Goal: Communication & Community: Answer question/provide support

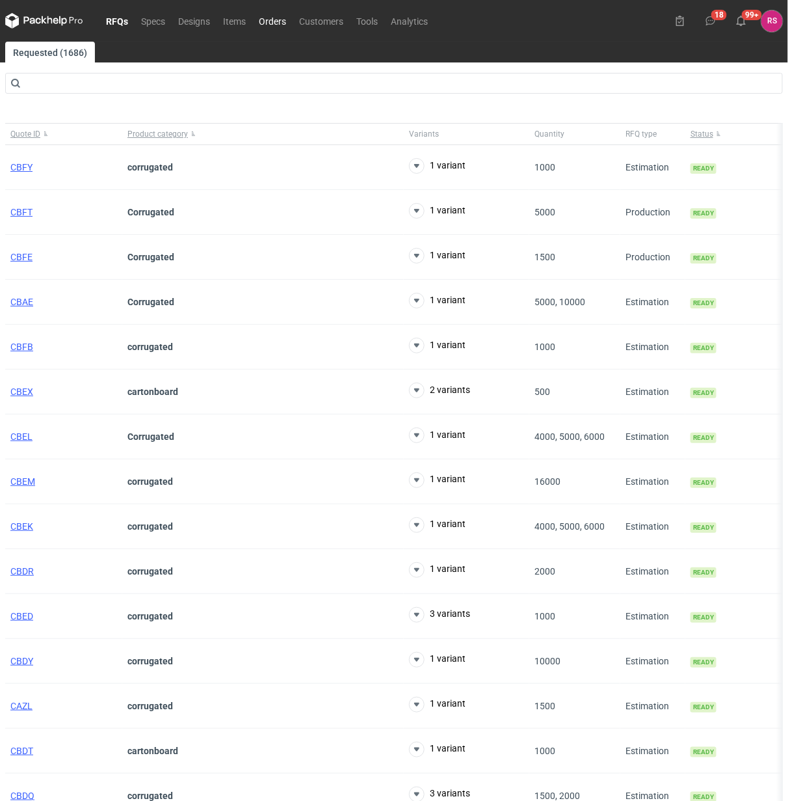
click at [274, 18] on link "Orders" at bounding box center [272, 21] width 40 height 16
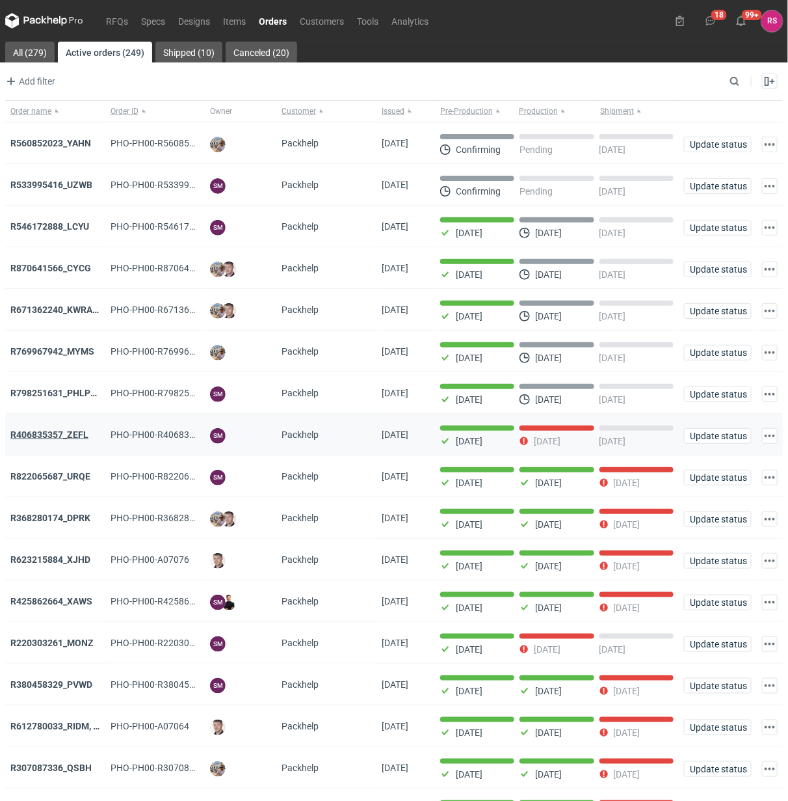
click at [66, 431] on strong "R406835357_ZEFL" at bounding box center [49, 434] width 78 height 10
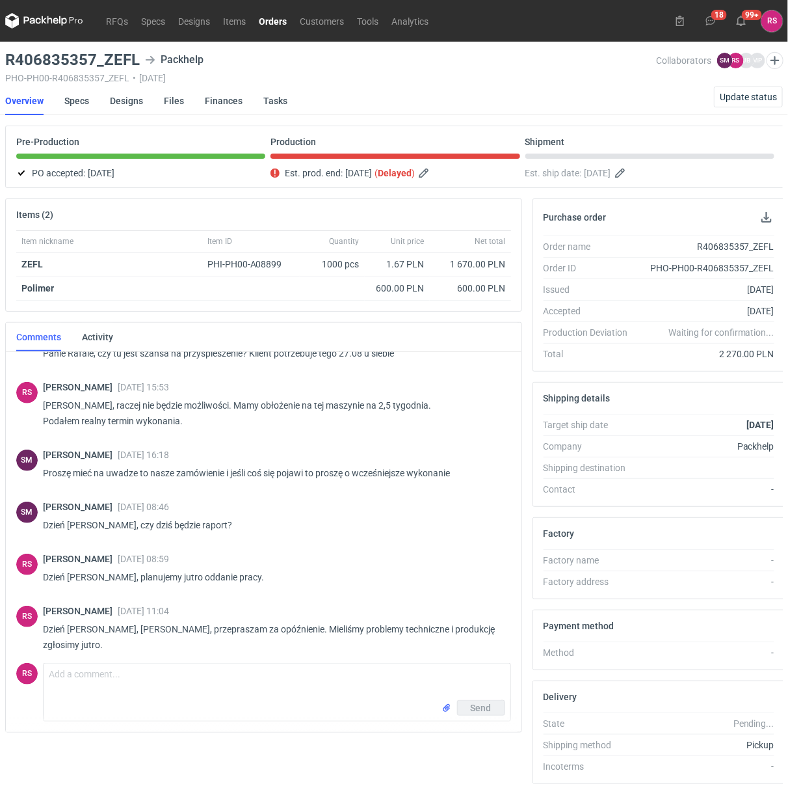
scroll to position [213, 0]
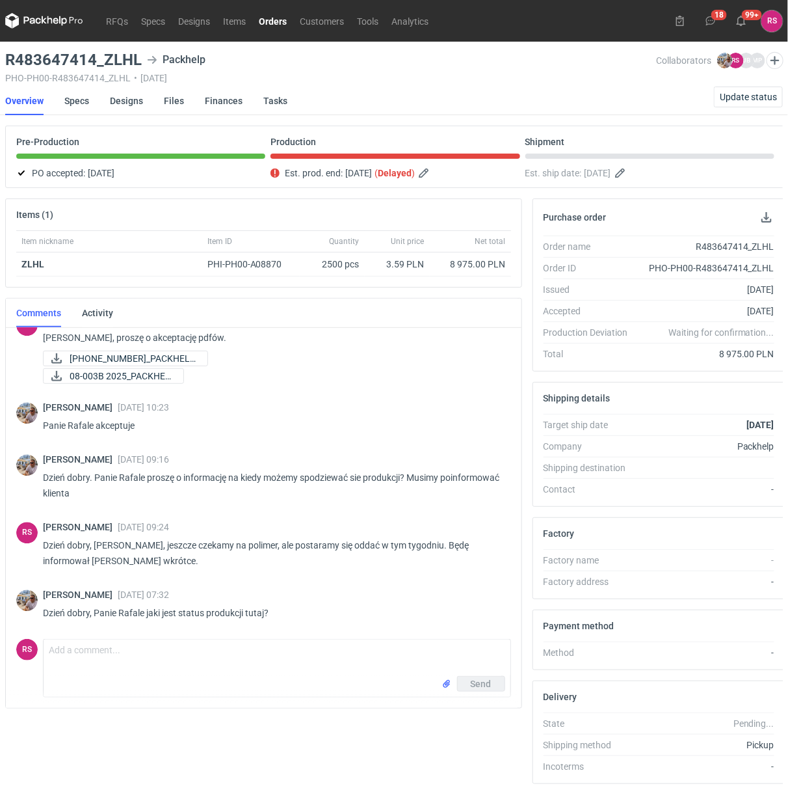
scroll to position [1028, 0]
click at [172, 652] on textarea "Comment message" at bounding box center [277, 657] width 467 height 36
type textarea "Z"
type textarea "J"
click at [265, 652] on textarea "Dzień dobry, Panie Michale, już zaraz zgłaszamy" at bounding box center [277, 657] width 467 height 36
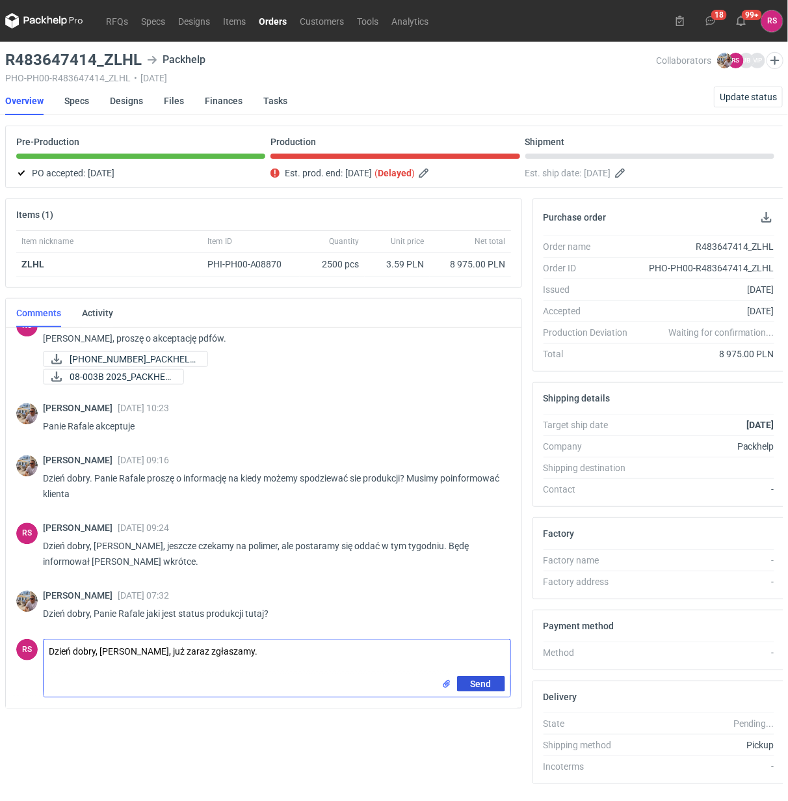
type textarea "Dzień dobry, Panie Michale, już zaraz zgłaszamy."
click at [488, 687] on span "Send" at bounding box center [481, 683] width 21 height 9
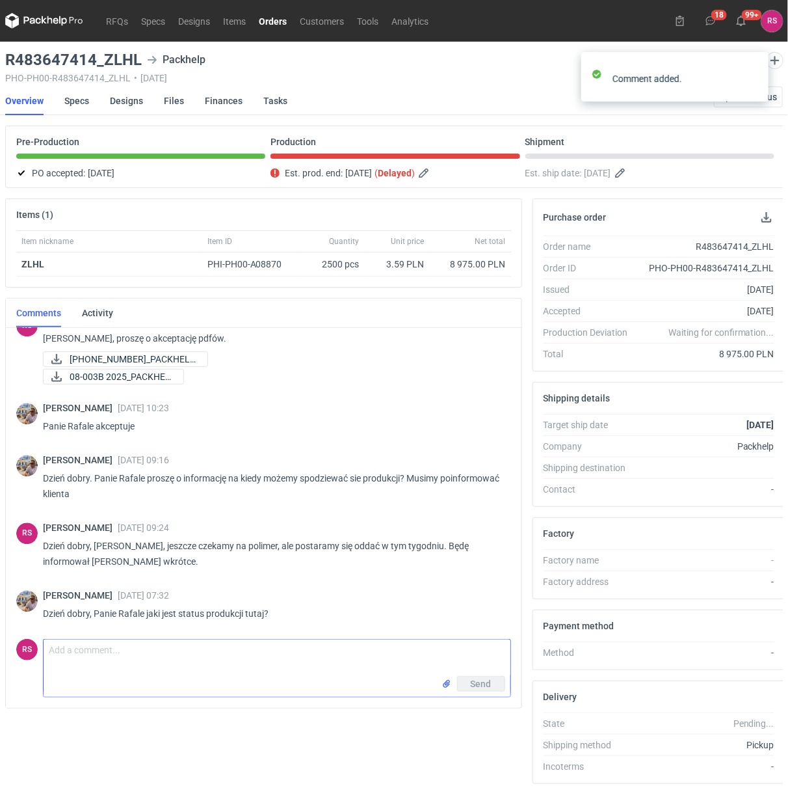
scroll to position [1085, 0]
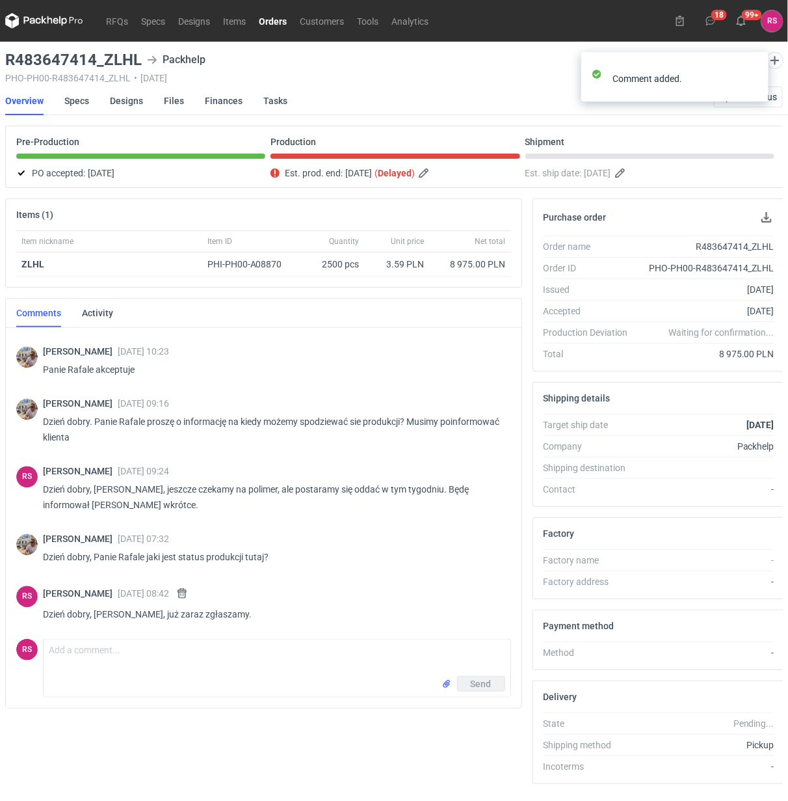
click at [359, 550] on p "Dzień dobry, Panie Rafale jaki jest status produkcji tutaj?" at bounding box center [272, 557] width 458 height 16
click at [183, 587] on button "button" at bounding box center [182, 593] width 16 height 16
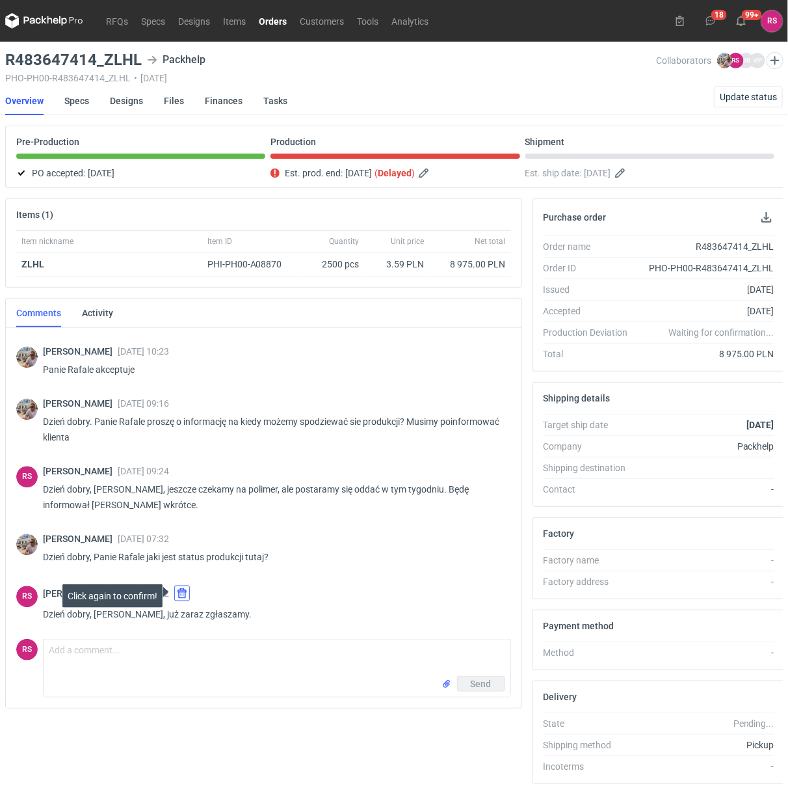
click at [183, 587] on button "button" at bounding box center [182, 593] width 16 height 16
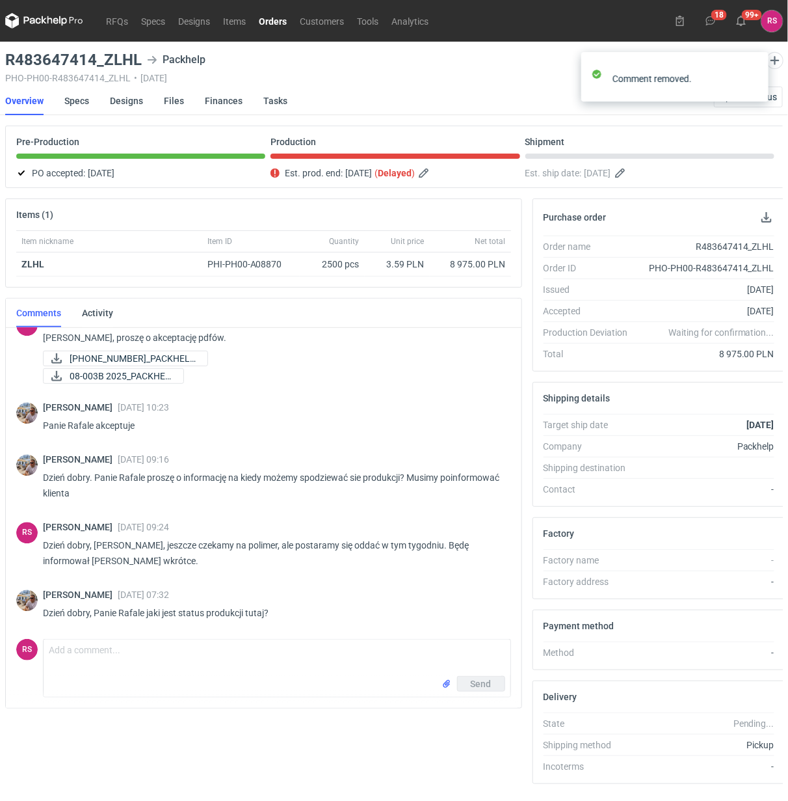
scroll to position [1028, 0]
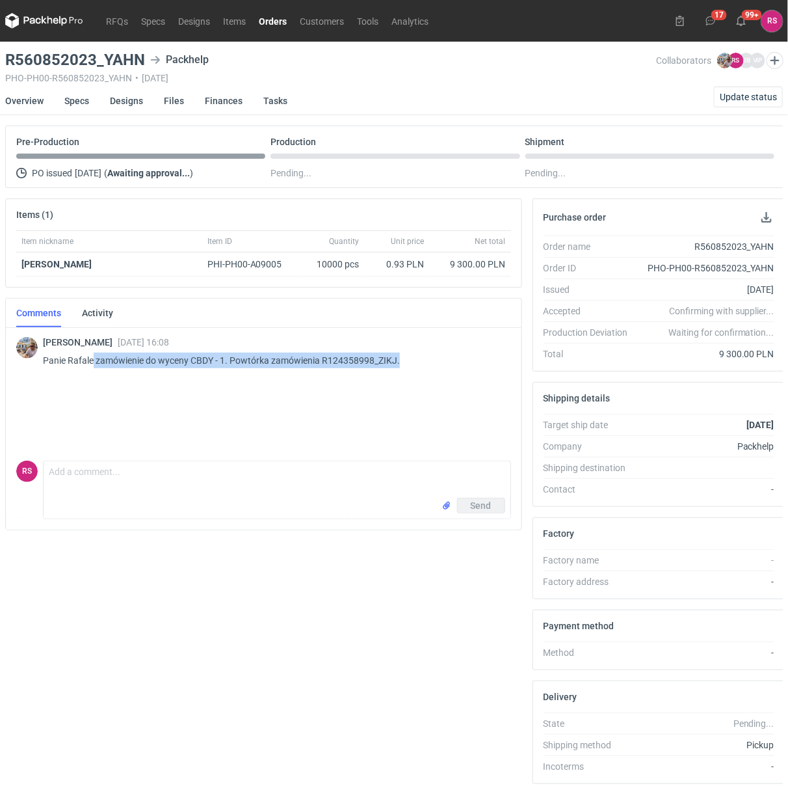
drag, startPoint x: 94, startPoint y: 360, endPoint x: 434, endPoint y: 350, distance: 339.6
click at [434, 350] on div "Michał Palasek 02 Sep 2025 16:08 Panie Rafale zamówienie do wyceny CBDY - 1. Po…" at bounding box center [272, 355] width 458 height 36
copy p "zamówienie do wyceny CBDY - 1. Powtórka zamówienia R124358998_ZIKJ."
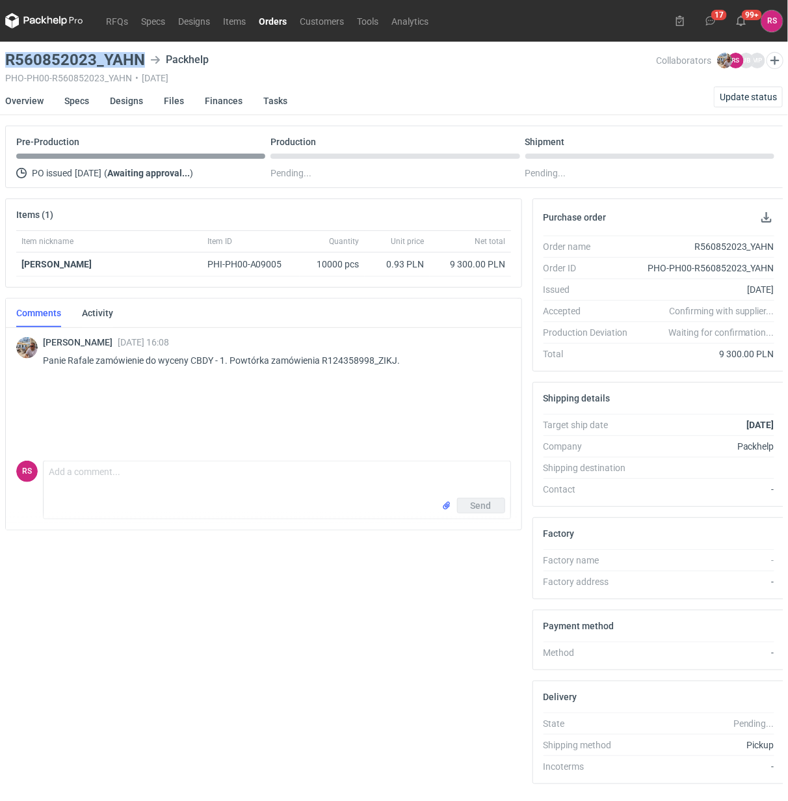
drag, startPoint x: 140, startPoint y: 60, endPoint x: -8, endPoint y: 56, distance: 148.3
click at [0, 56] on html "RFQs Specs Designs Items Orders Customers Tools Analytics 17 99+ RS Rafał Stani…" at bounding box center [394, 400] width 788 height 801
copy h3 "R560852023_YAHN"
click at [769, 219] on button "button" at bounding box center [767, 217] width 16 height 16
click at [76, 103] on link "Specs" at bounding box center [76, 101] width 25 height 29
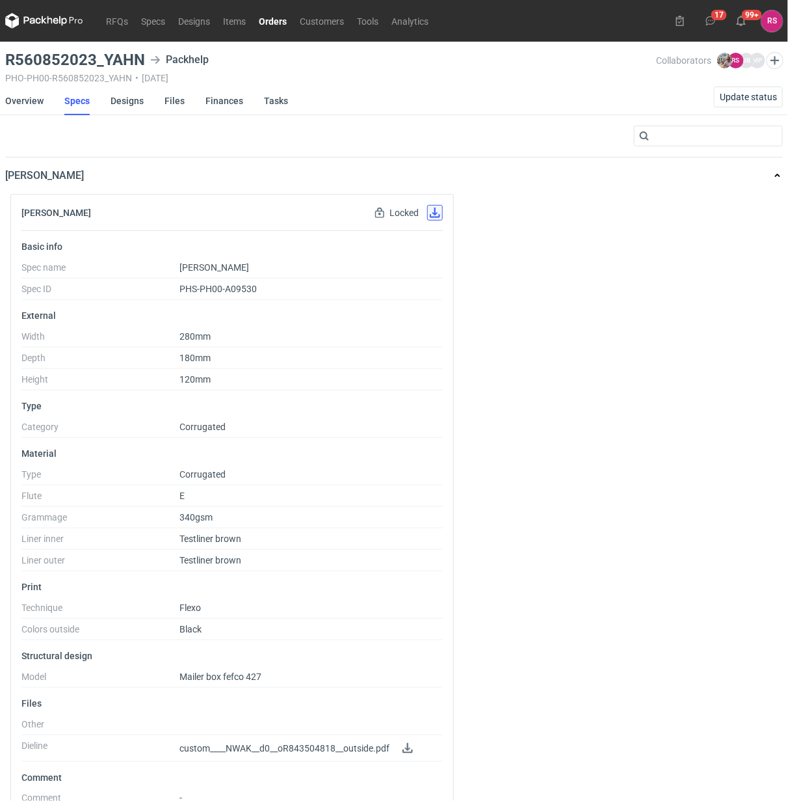
click at [430, 211] on button "button" at bounding box center [435, 213] width 16 height 16
click at [132, 96] on link "Designs" at bounding box center [127, 101] width 33 height 29
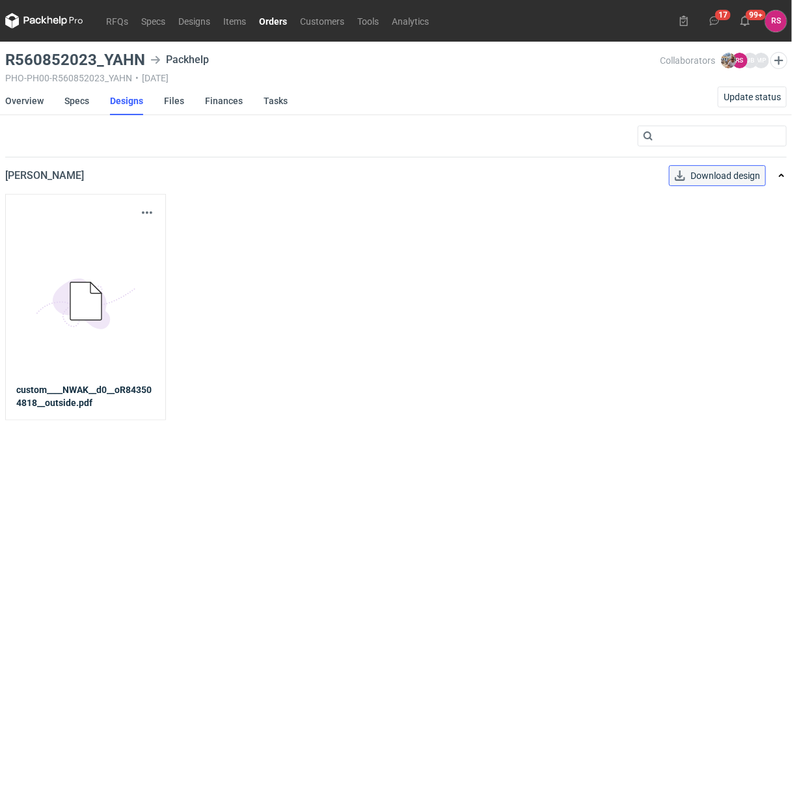
click at [724, 181] on button "Download design" at bounding box center [717, 175] width 97 height 21
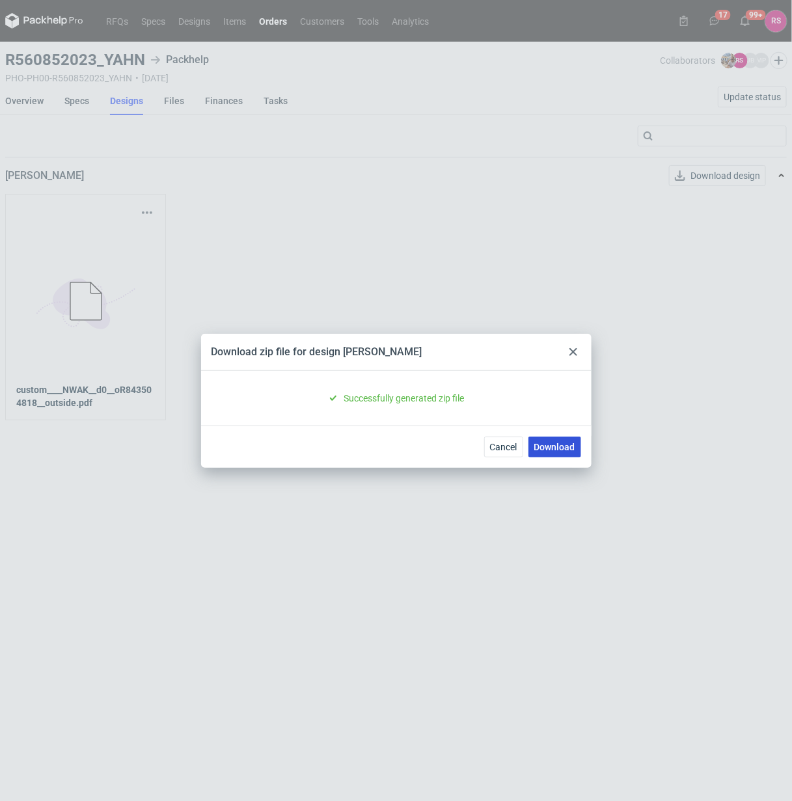
click at [561, 450] on link "Download" at bounding box center [554, 446] width 53 height 21
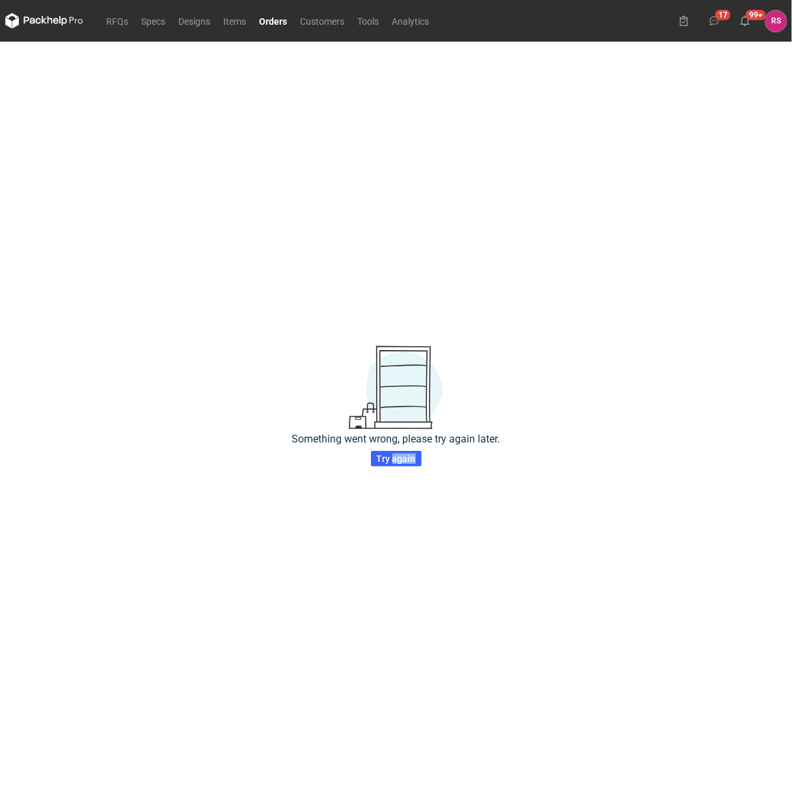
click at [561, 450] on div "30467AC4-B6AC-4AFA-B0EE-4295CC17E142 Something went wrong, please try again lat…" at bounding box center [396, 421] width 792 height 759
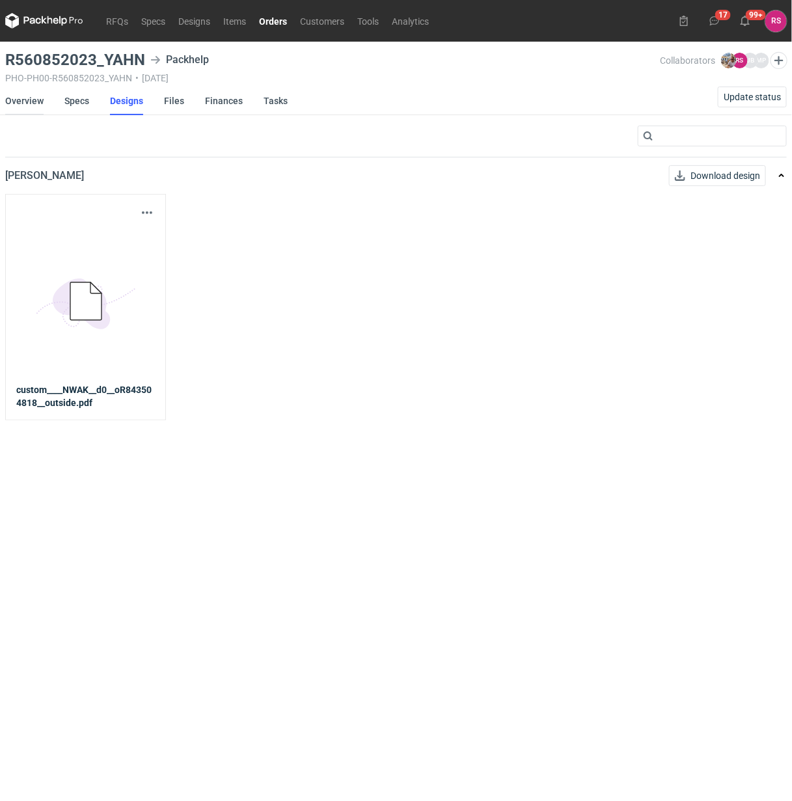
click at [21, 98] on link "Overview" at bounding box center [24, 101] width 38 height 29
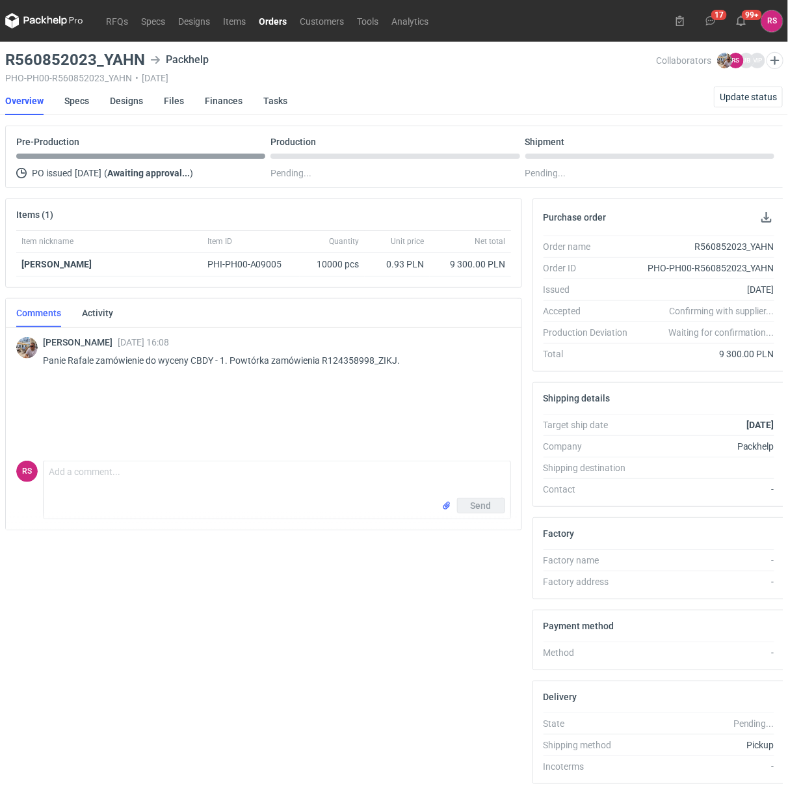
click at [387, 81] on div "PHO-PH00-R560852023_YAHN • 02/09/2025" at bounding box center [331, 78] width 652 height 10
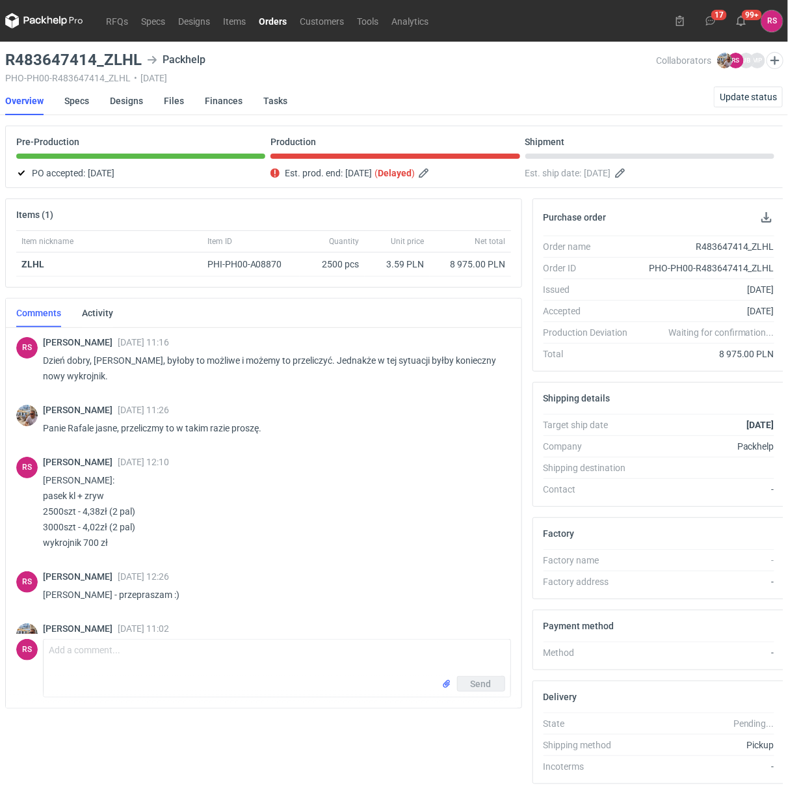
scroll to position [1028, 0]
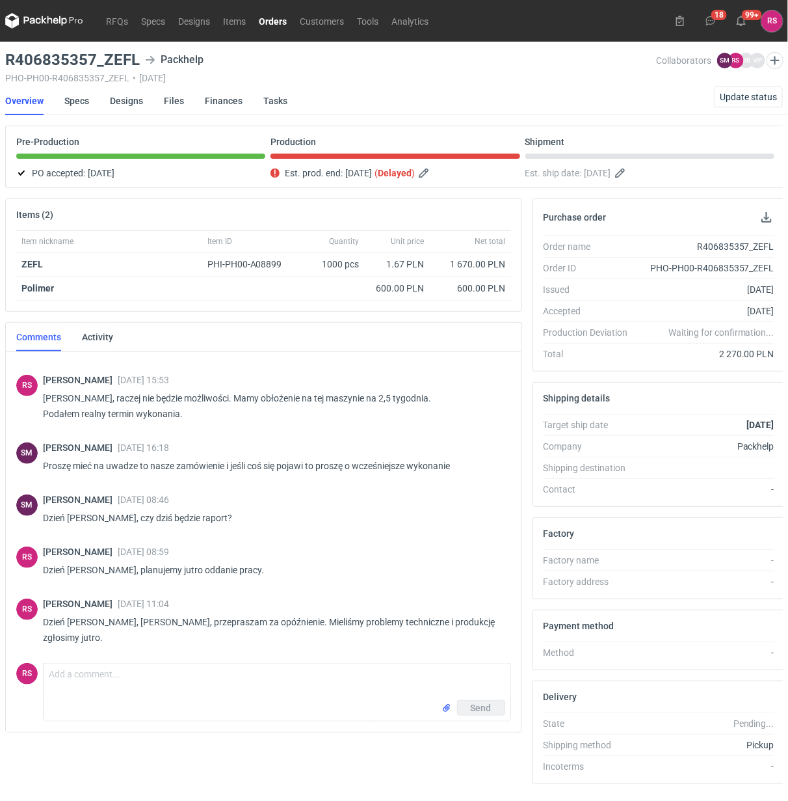
click at [351, 59] on div "R406835357_ZEFL Packhelp" at bounding box center [331, 60] width 652 height 16
click at [271, 18] on link "Orders" at bounding box center [272, 21] width 41 height 16
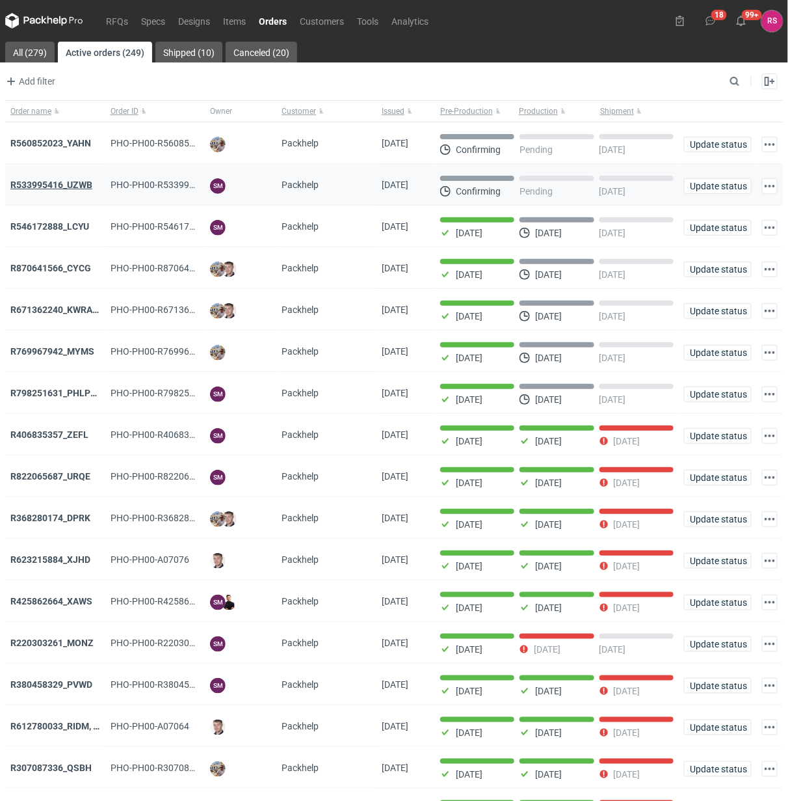
click at [65, 183] on strong "R533995416_UZWB" at bounding box center [51, 185] width 82 height 10
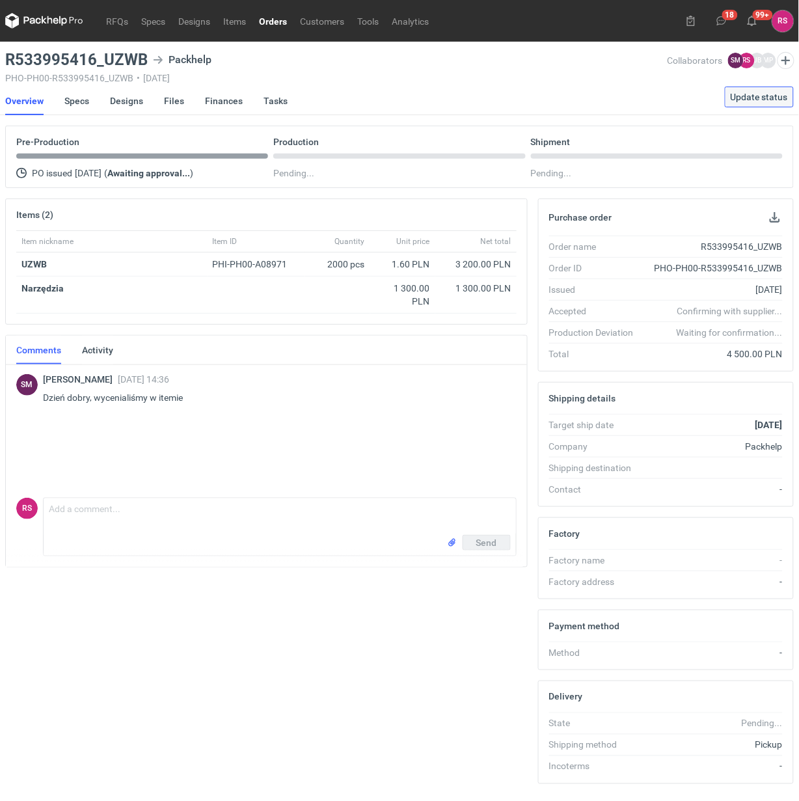
click at [768, 95] on span "Update status" at bounding box center [758, 96] width 57 height 9
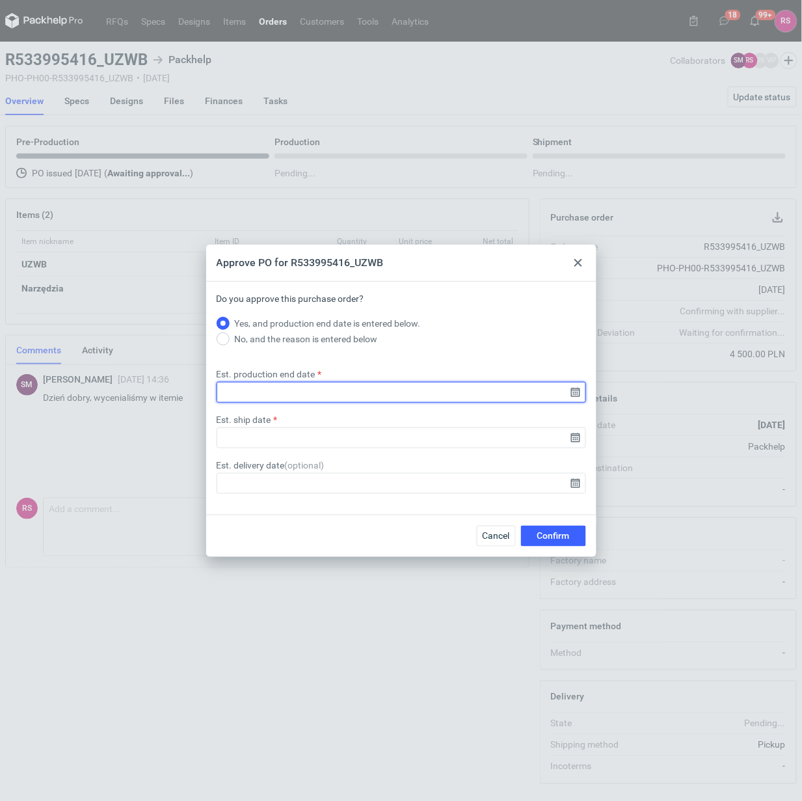
click at [574, 392] on input "Est. production end date" at bounding box center [401, 392] width 369 height 21
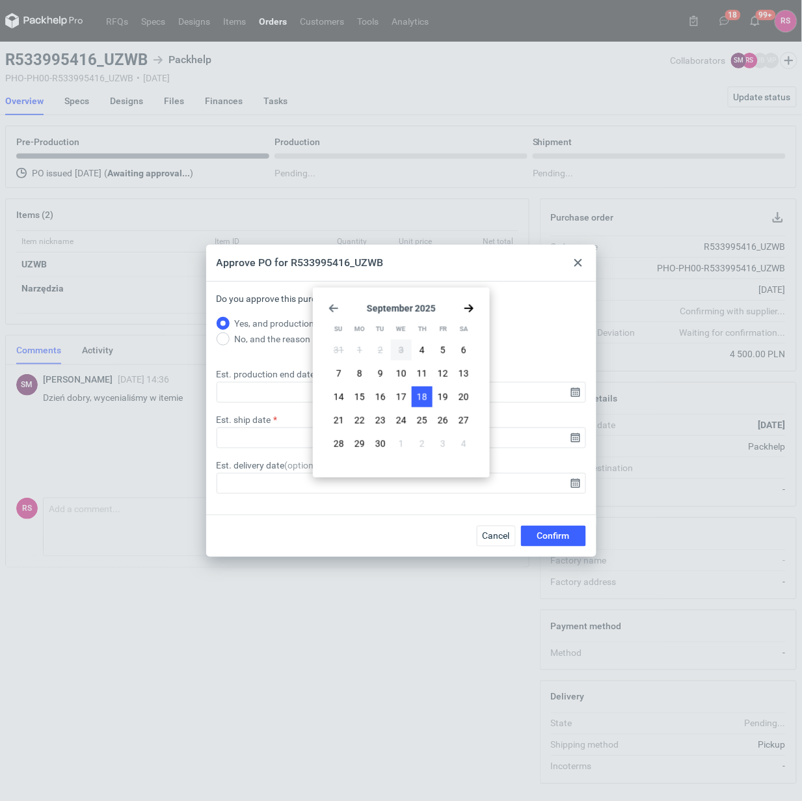
click at [421, 393] on span "18" at bounding box center [422, 396] width 10 height 13
type input "2025-09-18"
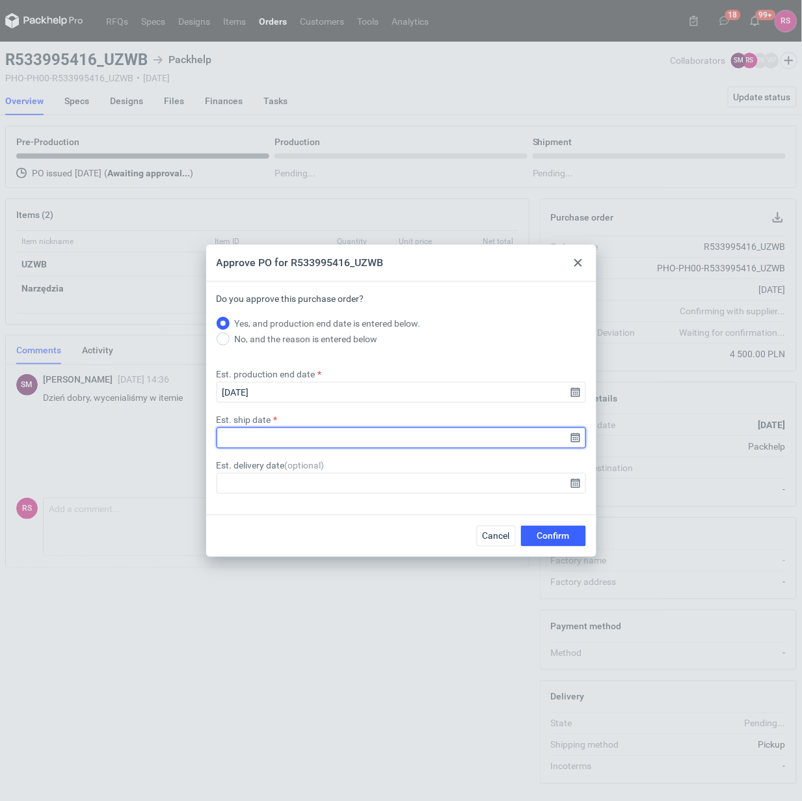
click at [573, 436] on input "Est. ship date" at bounding box center [401, 437] width 369 height 21
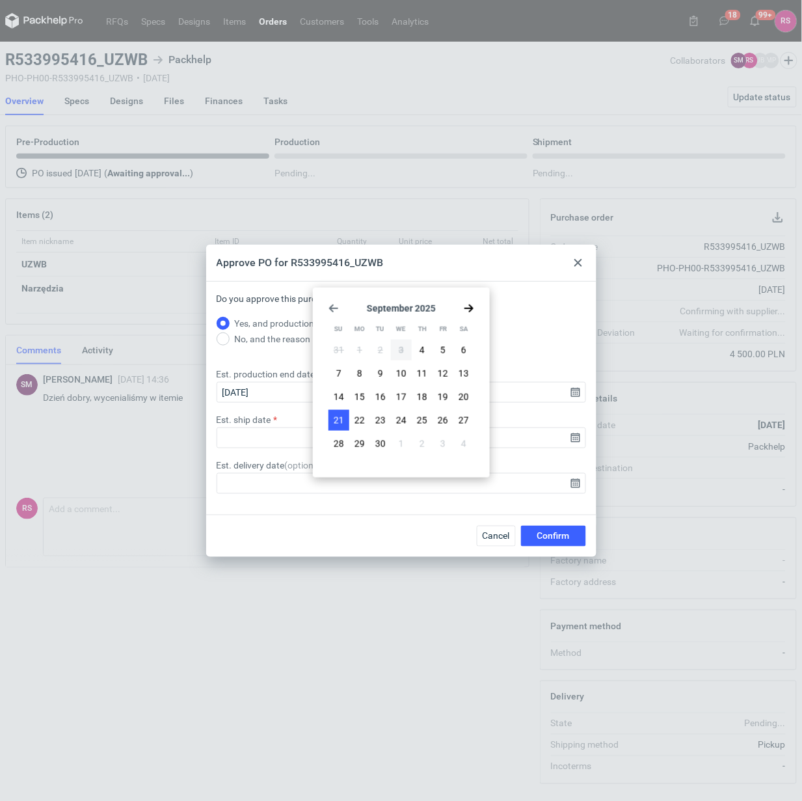
click at [341, 421] on span "21" at bounding box center [339, 420] width 10 height 13
type input "2025-09-21"
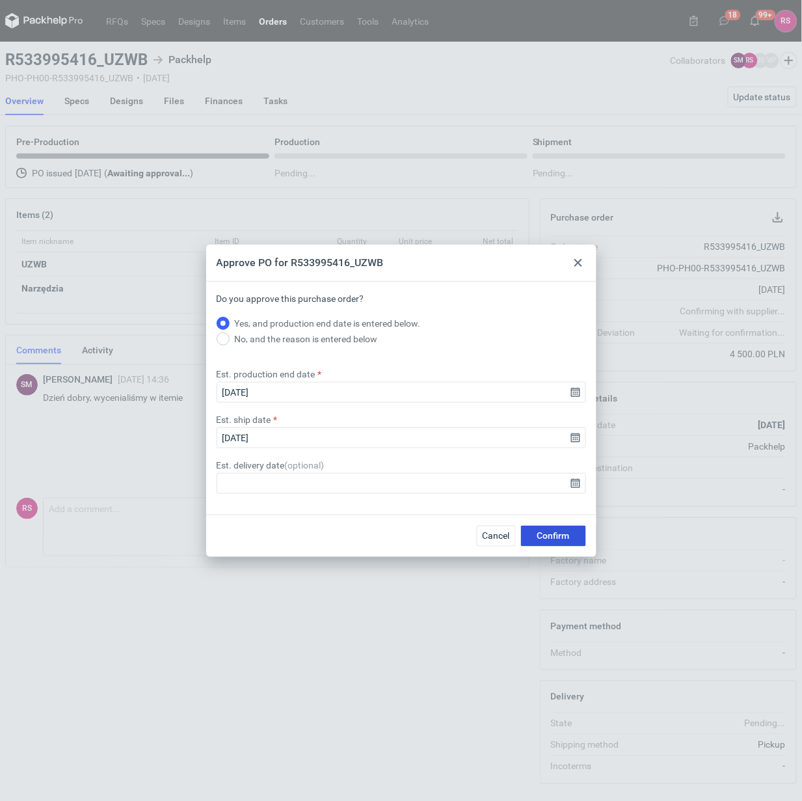
click at [553, 533] on span "Confirm" at bounding box center [553, 535] width 33 height 9
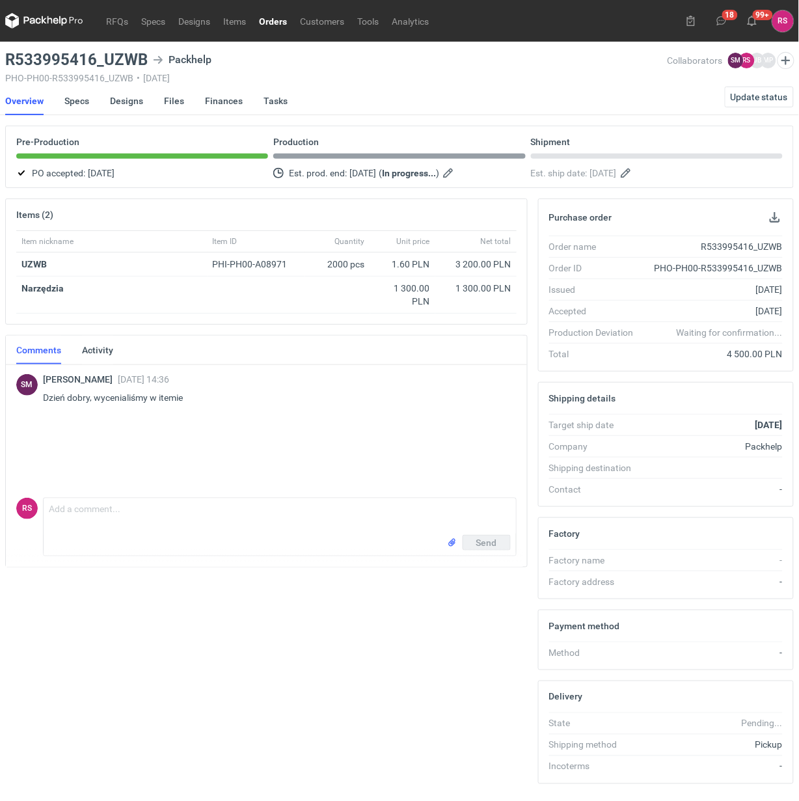
click at [276, 18] on link "Orders" at bounding box center [272, 21] width 41 height 16
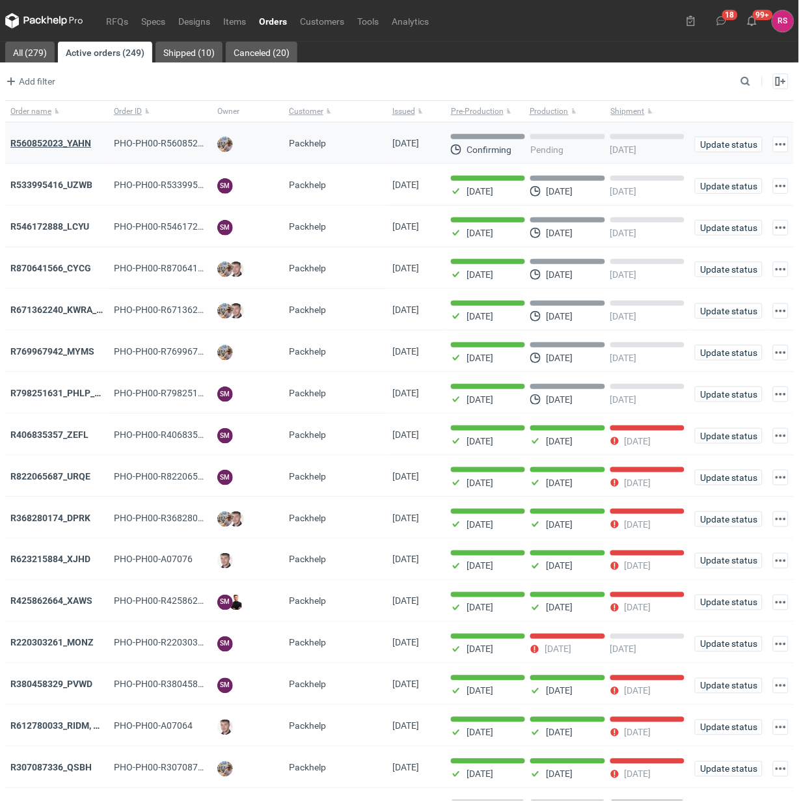
click at [70, 141] on strong "R560852023_YAHN" at bounding box center [50, 143] width 81 height 10
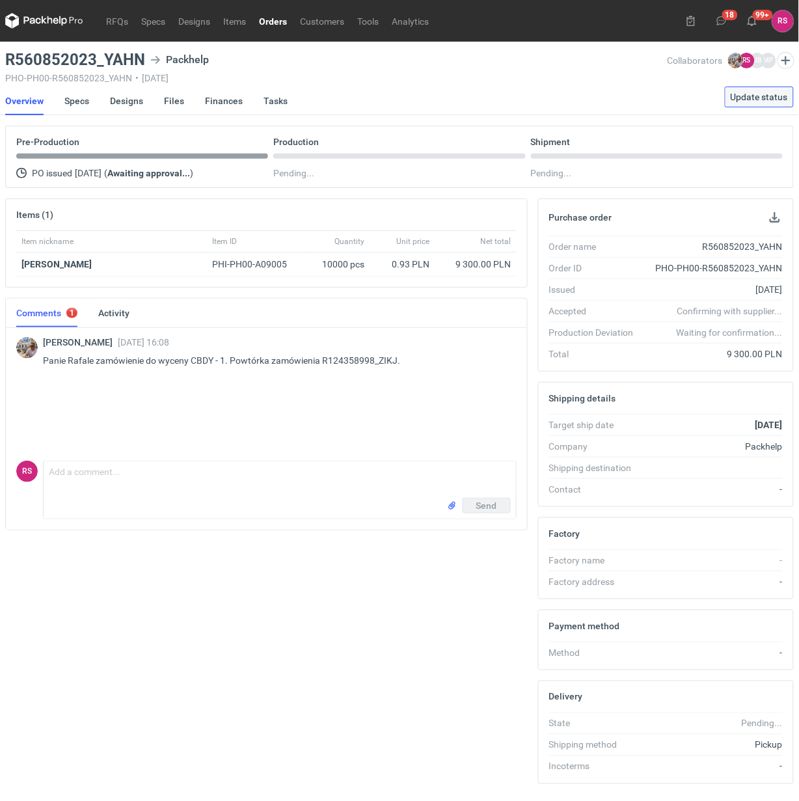
click at [764, 99] on span "Update status" at bounding box center [758, 96] width 57 height 9
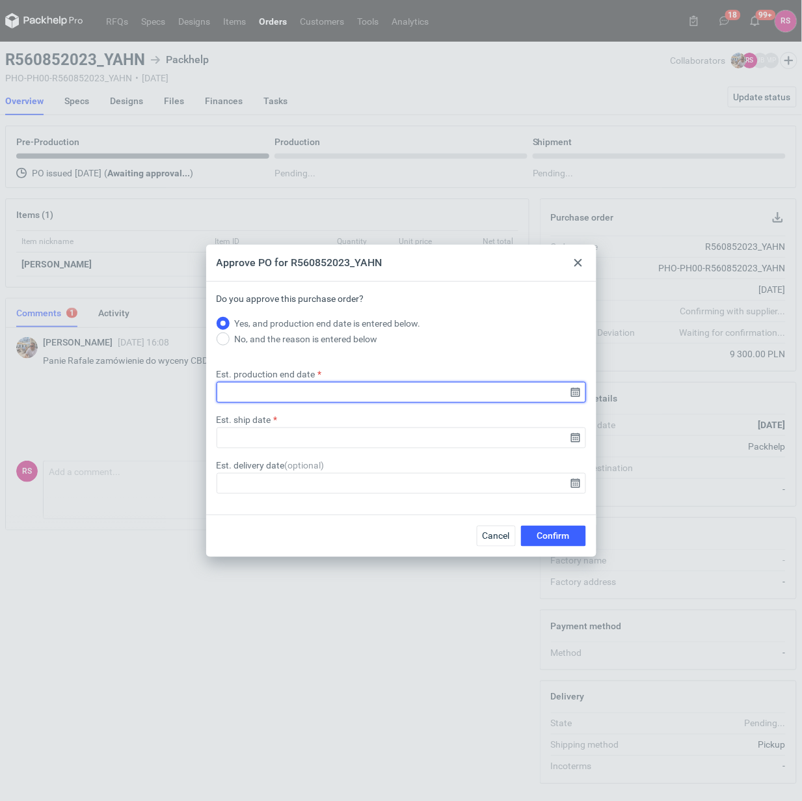
click at [576, 390] on input "Est. production end date" at bounding box center [401, 392] width 369 height 21
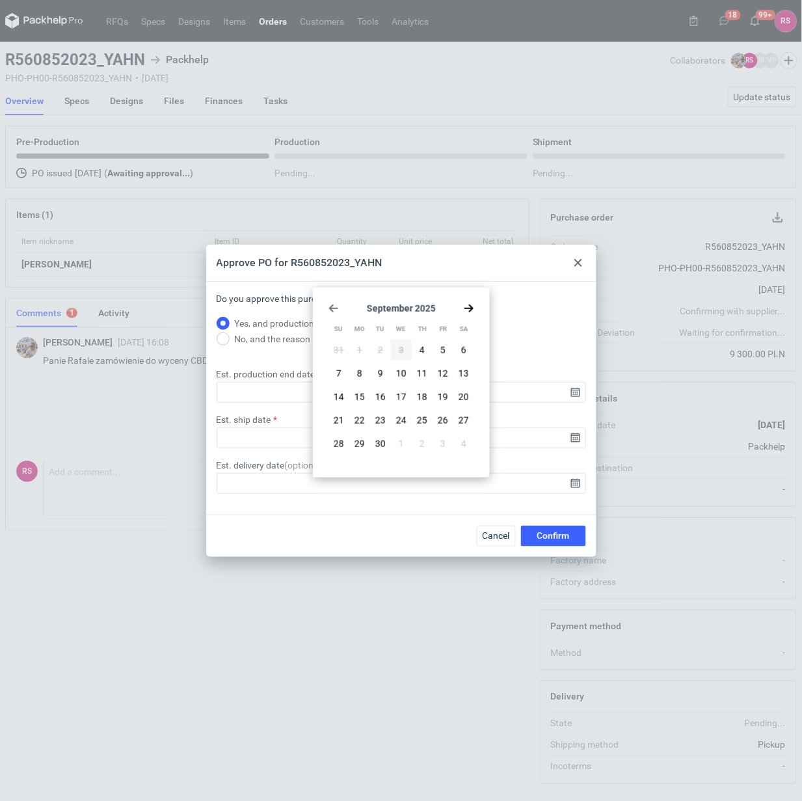
click at [403, 417] on span "24" at bounding box center [401, 420] width 10 height 13
type input "2025-09-24"
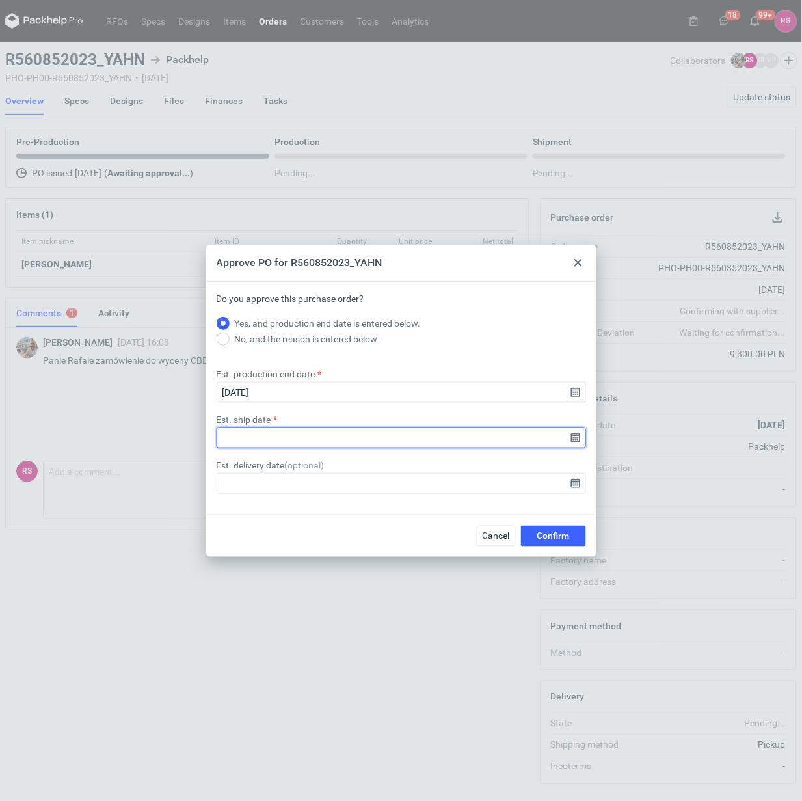
click at [574, 441] on input "Est. ship date" at bounding box center [401, 437] width 369 height 21
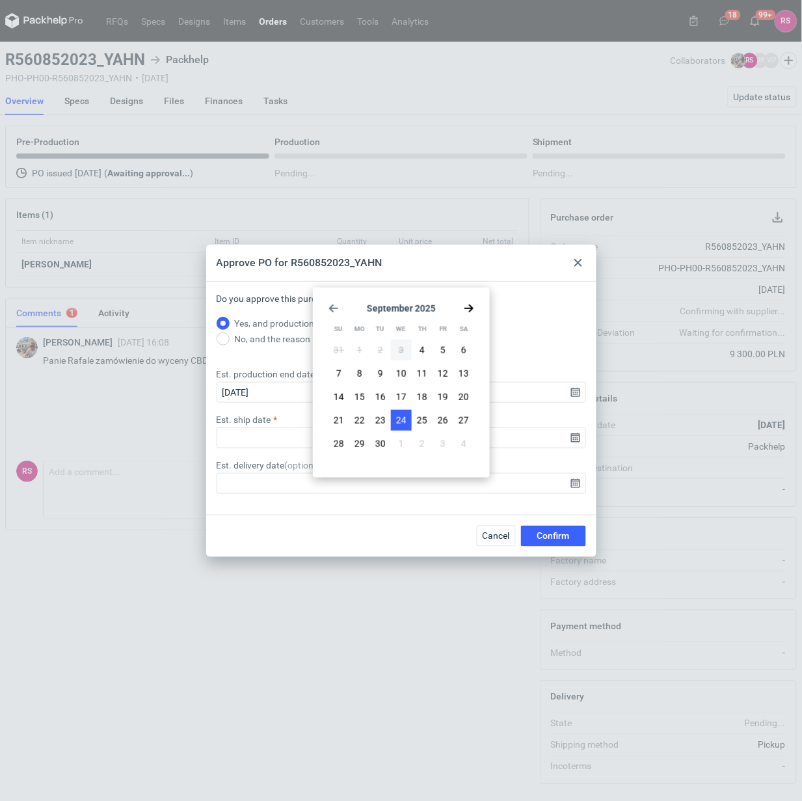
click at [392, 418] on button "24" at bounding box center [401, 420] width 21 height 21
type input "2025-09-24"
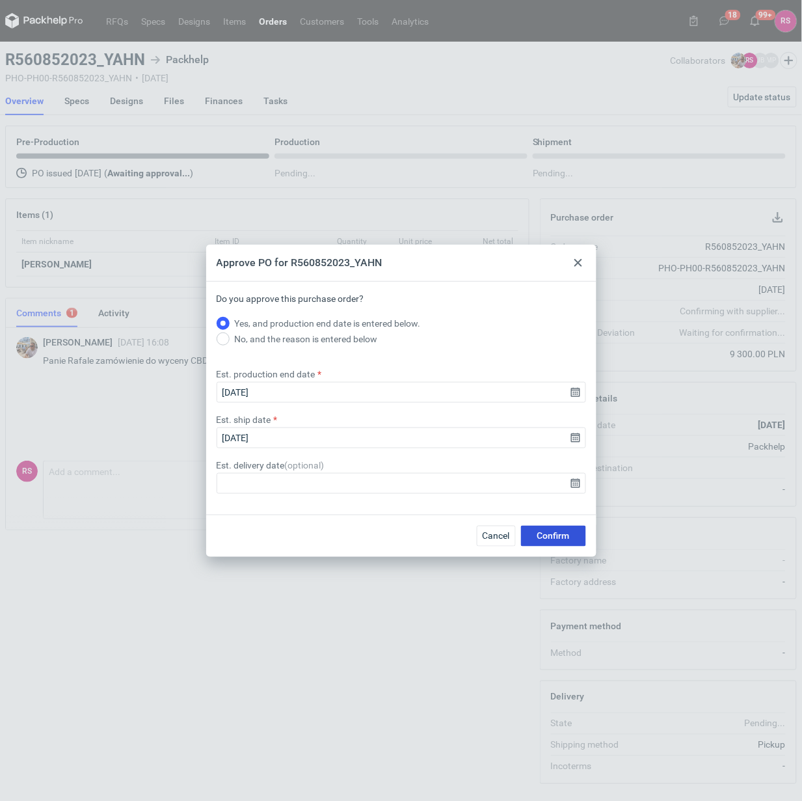
click at [555, 534] on span "Confirm" at bounding box center [553, 535] width 33 height 9
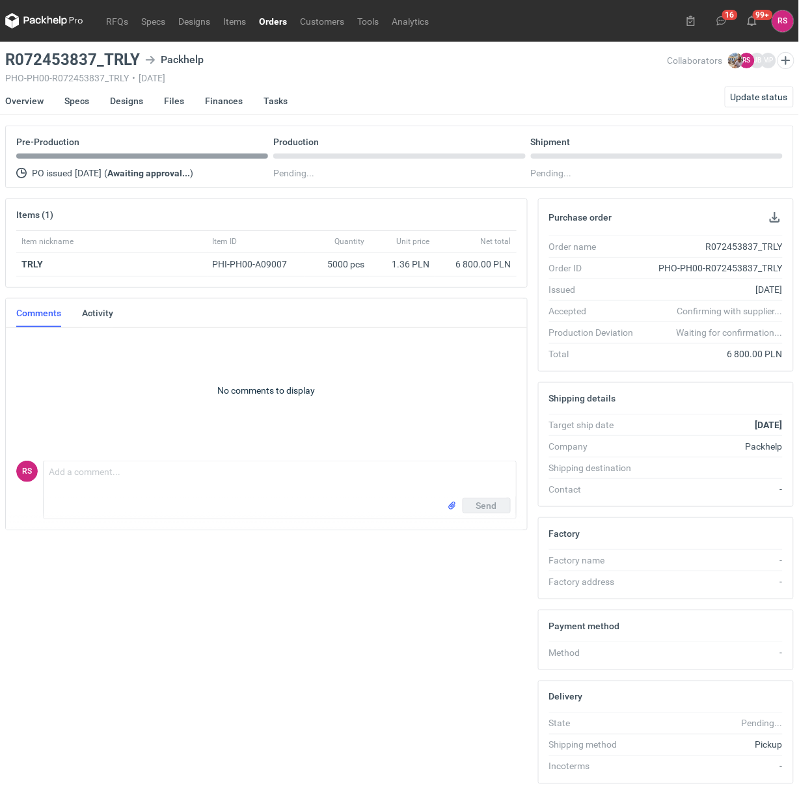
click at [31, 215] on h2 "Items (1)" at bounding box center [34, 214] width 37 height 10
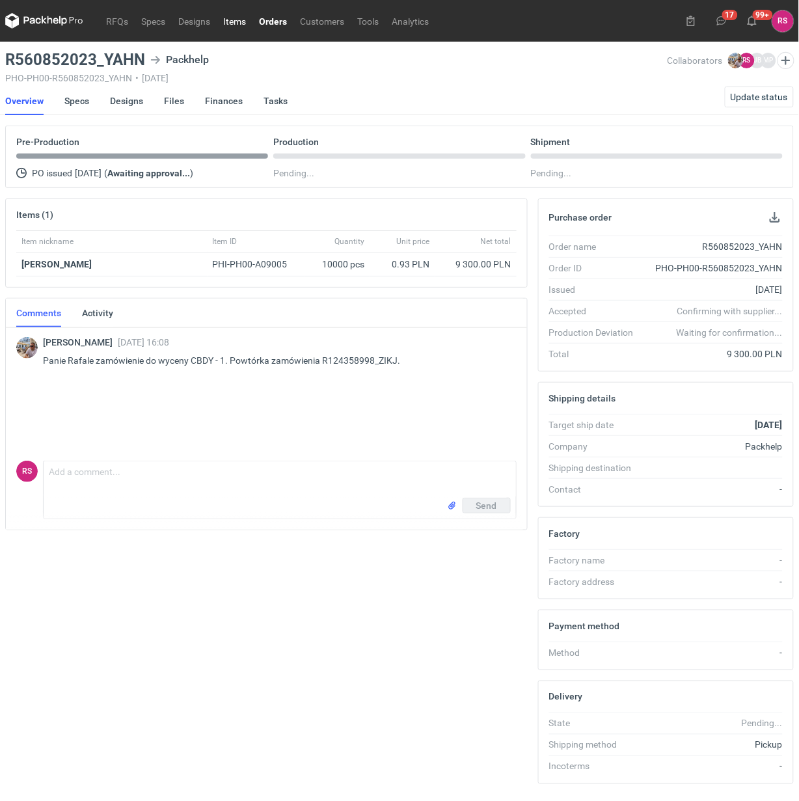
click at [232, 21] on link "Items" at bounding box center [235, 21] width 36 height 16
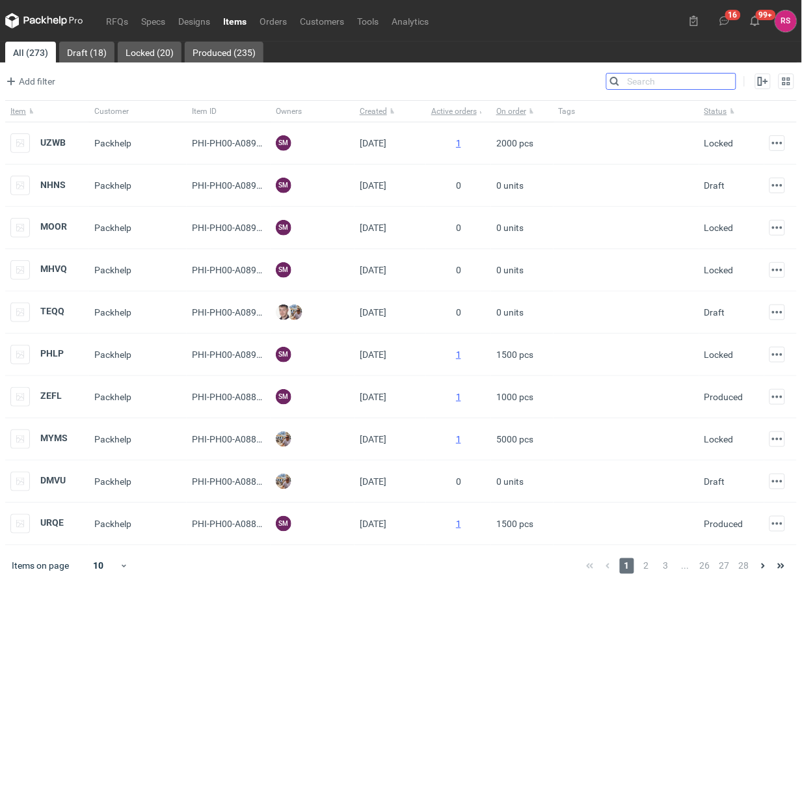
click at [730, 83] on input "Search" at bounding box center [671, 81] width 129 height 16
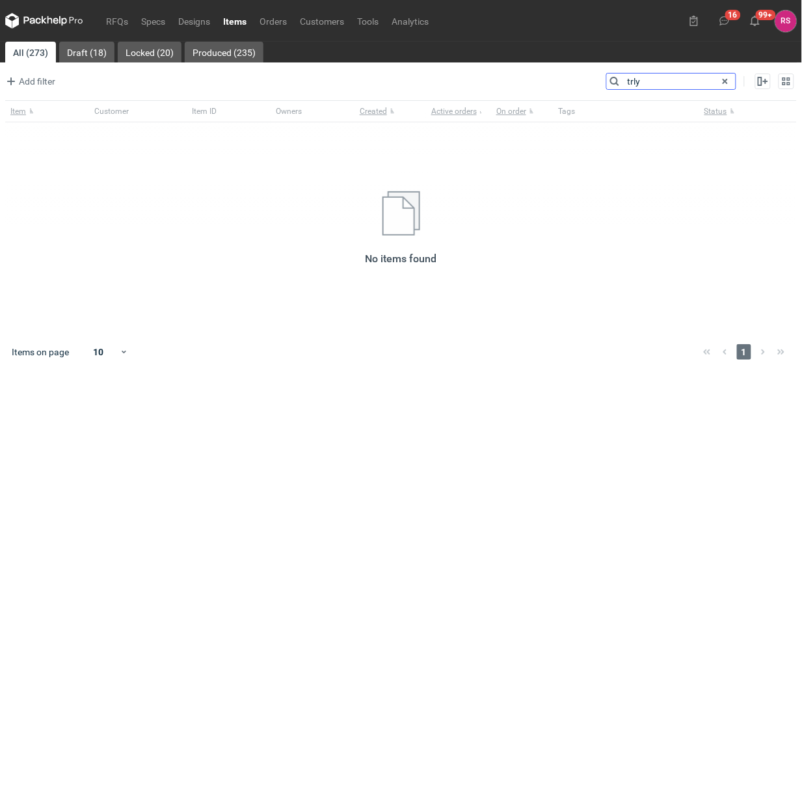
type input "trly"
click at [726, 82] on span at bounding box center [725, 81] width 16 height 16
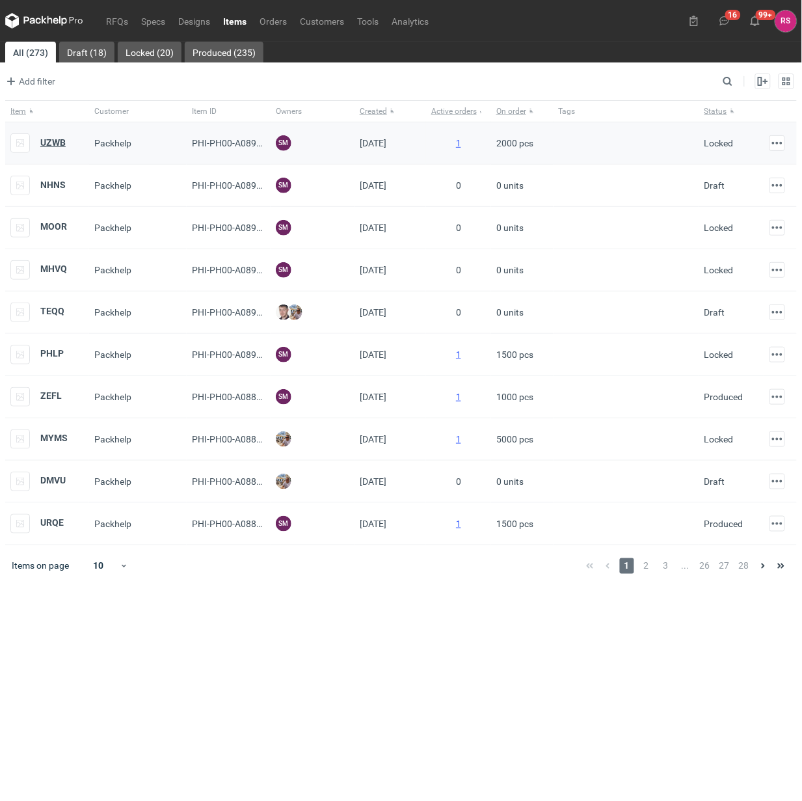
click at [57, 141] on strong "UZWB" at bounding box center [52, 142] width 25 height 10
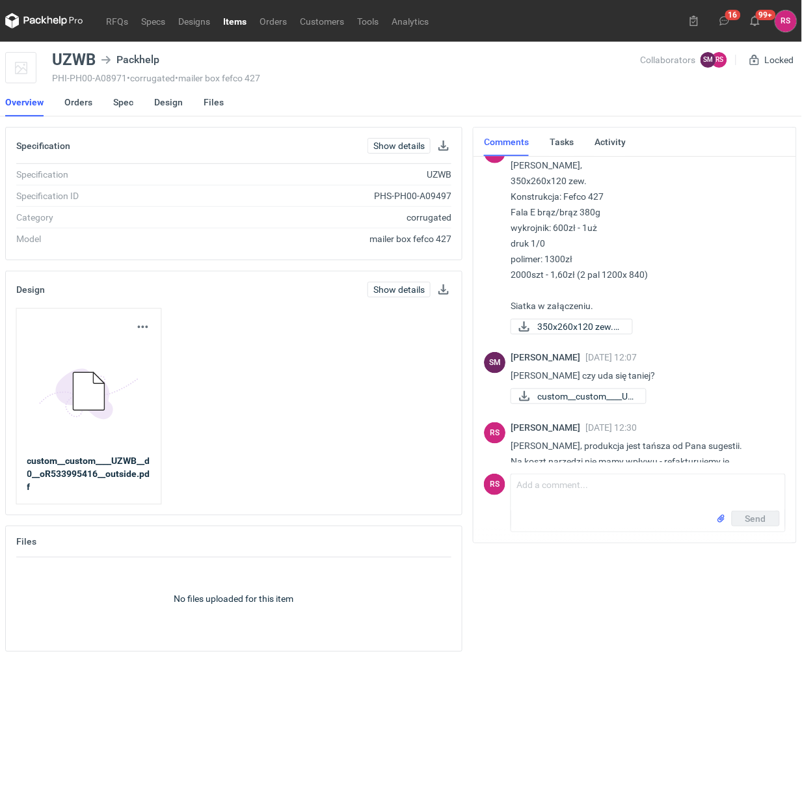
scroll to position [140, 0]
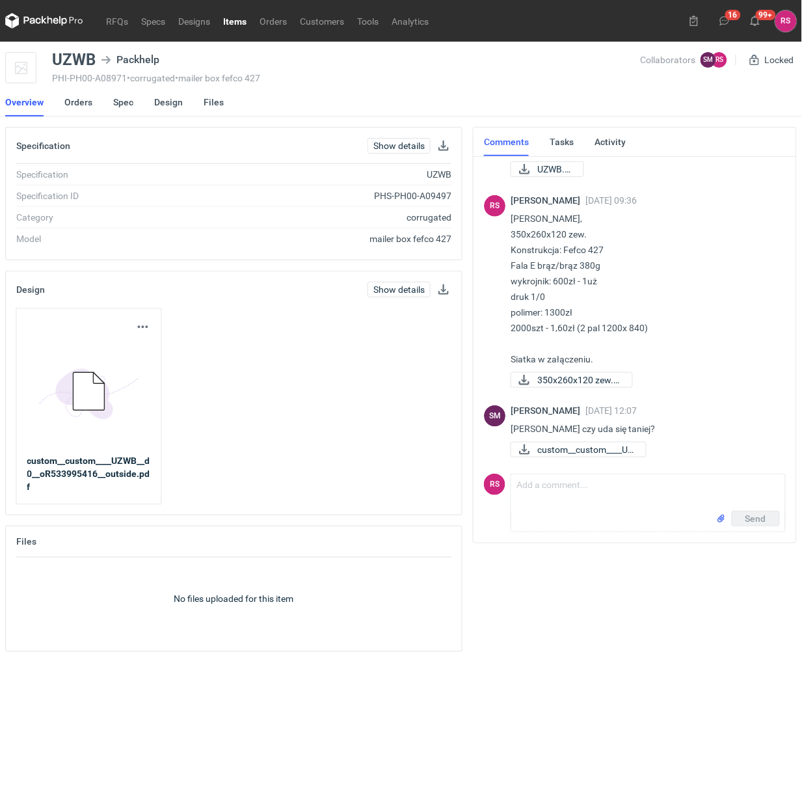
click at [233, 20] on link "Items" at bounding box center [235, 21] width 36 height 16
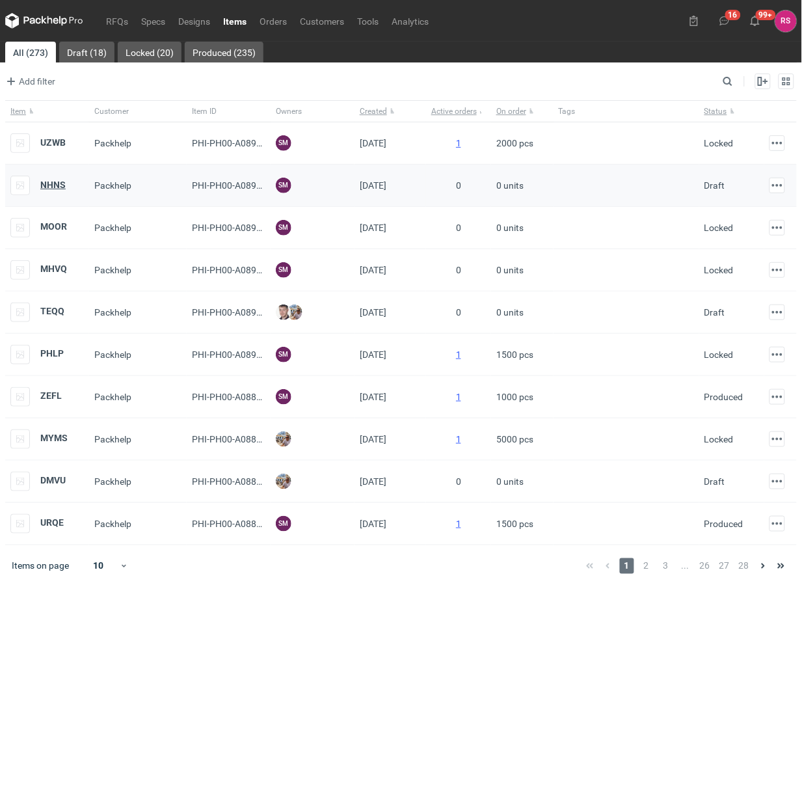
click at [54, 186] on strong "NHNS" at bounding box center [52, 185] width 25 height 10
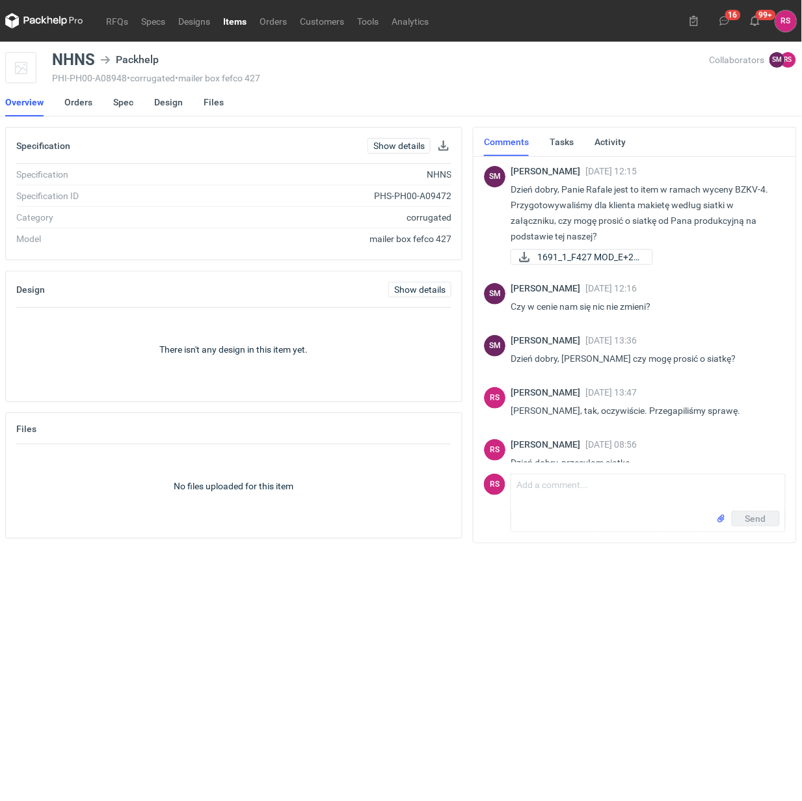
click at [242, 21] on link "Items" at bounding box center [235, 21] width 36 height 16
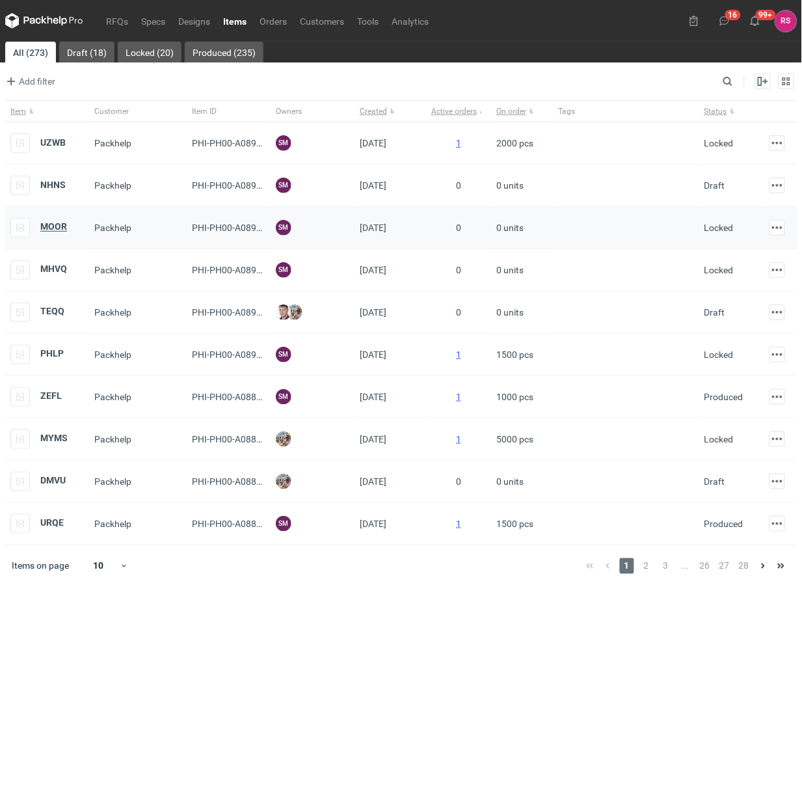
click at [57, 225] on strong "MOOR" at bounding box center [53, 227] width 27 height 10
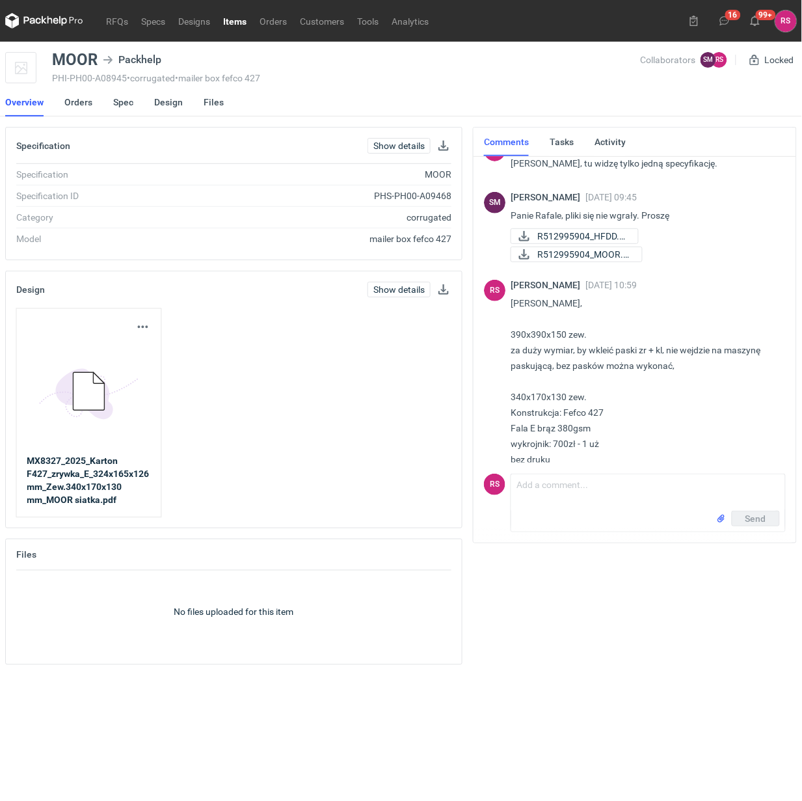
scroll to position [173, 0]
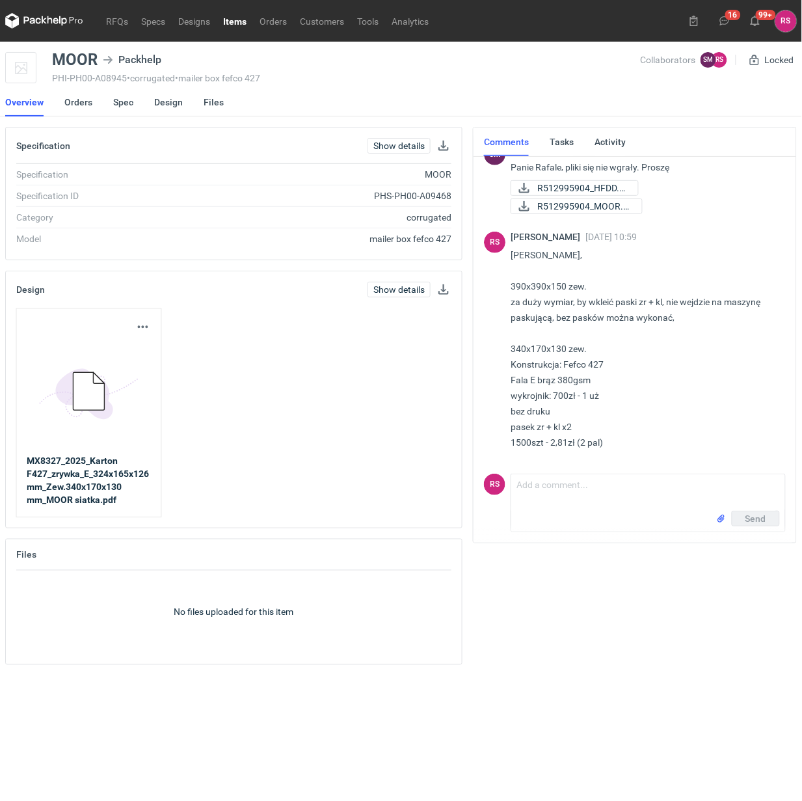
click at [233, 20] on link "Items" at bounding box center [235, 21] width 36 height 16
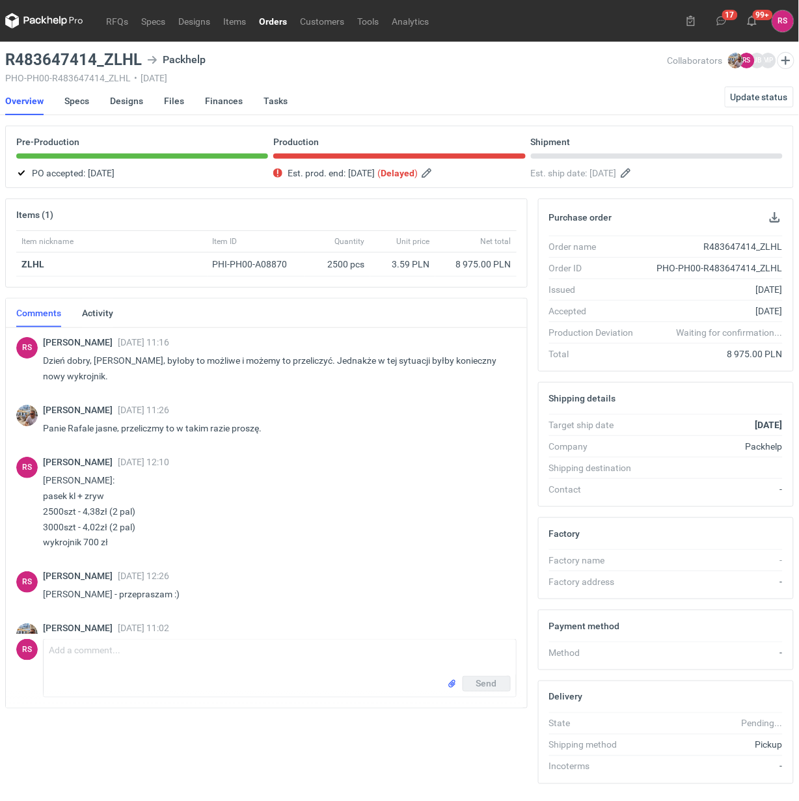
scroll to position [1028, 0]
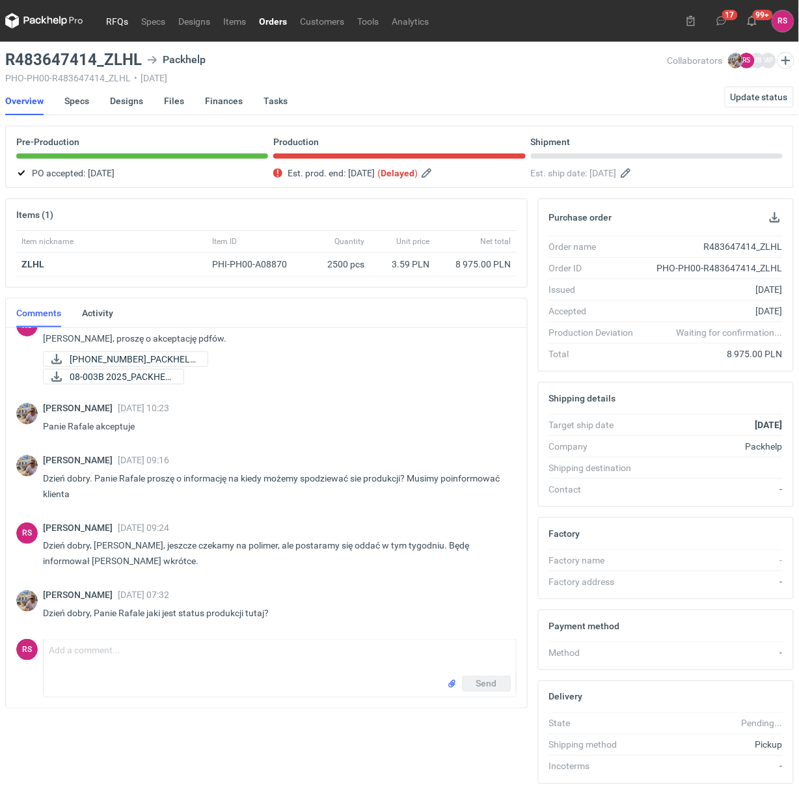
drag, startPoint x: 0, startPoint y: 0, endPoint x: 113, endPoint y: 21, distance: 114.4
click at [113, 21] on link "RFQs" at bounding box center [117, 21] width 35 height 16
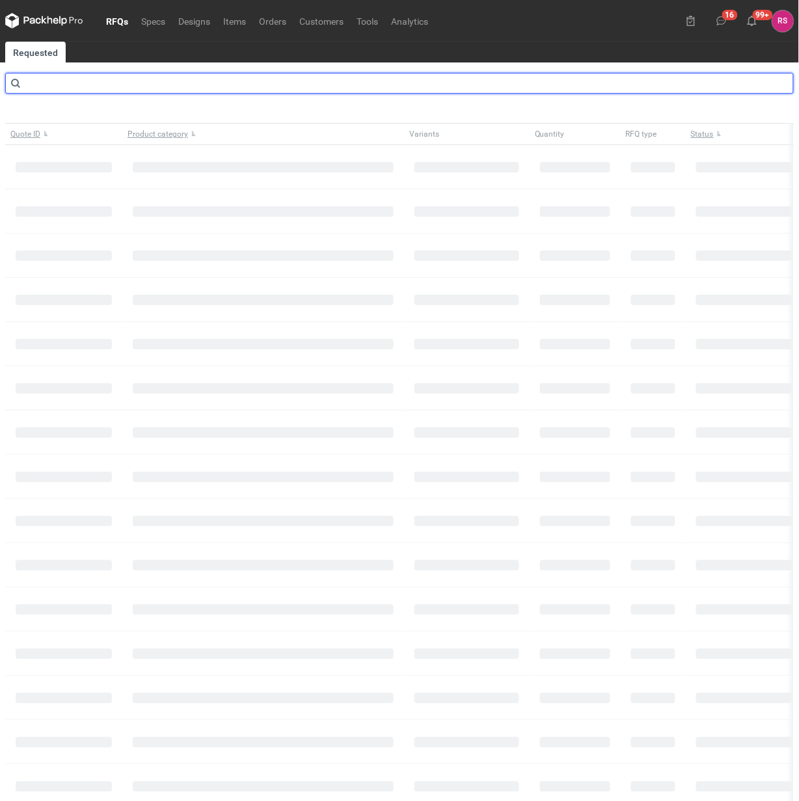
click at [116, 83] on input "text" at bounding box center [399, 83] width 788 height 21
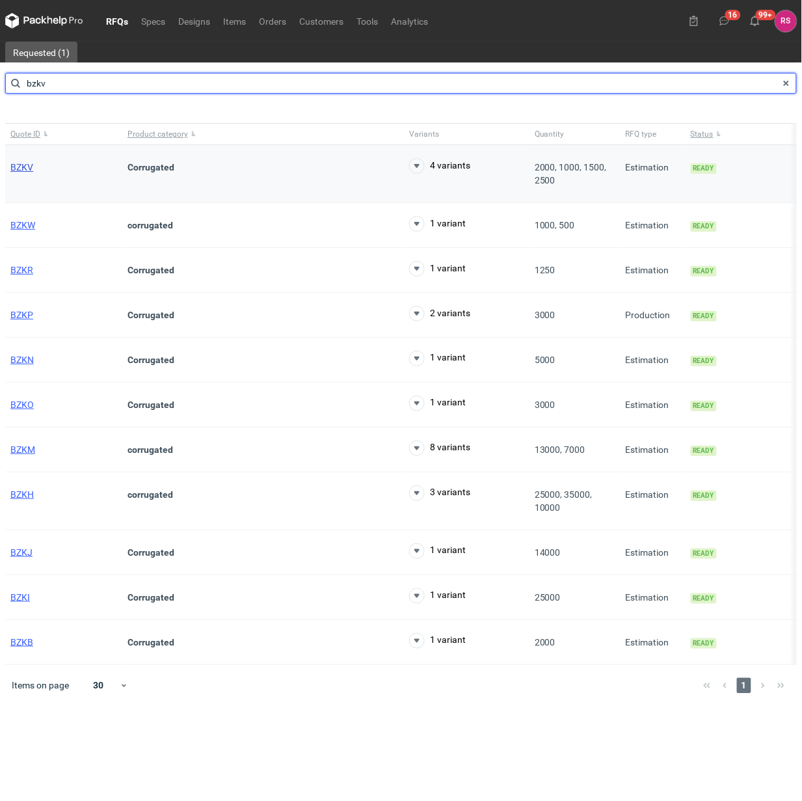
type input "bzkv"
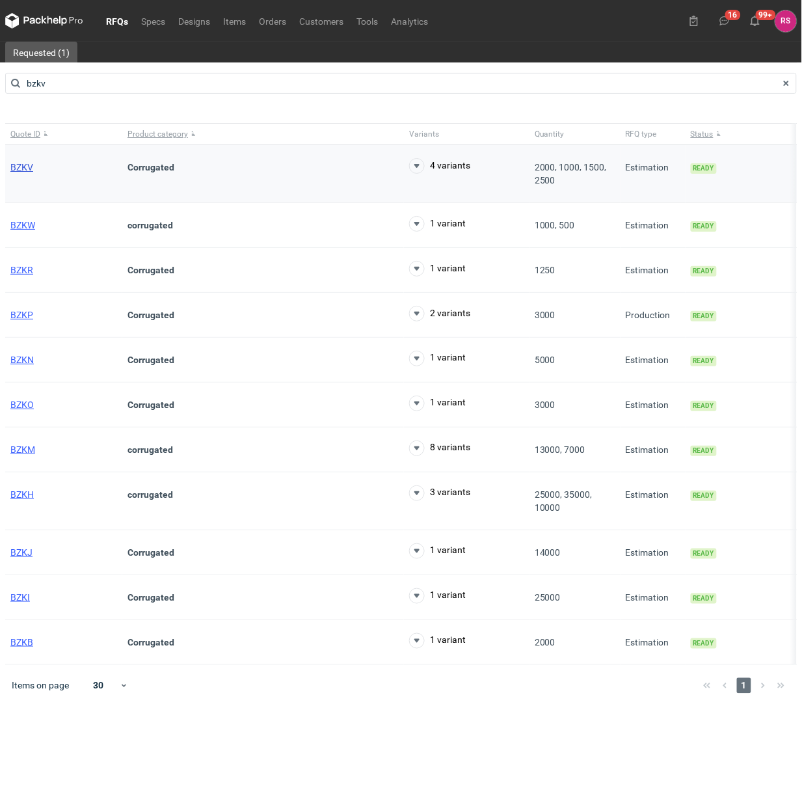
click at [21, 168] on span "BZKV" at bounding box center [21, 167] width 23 height 10
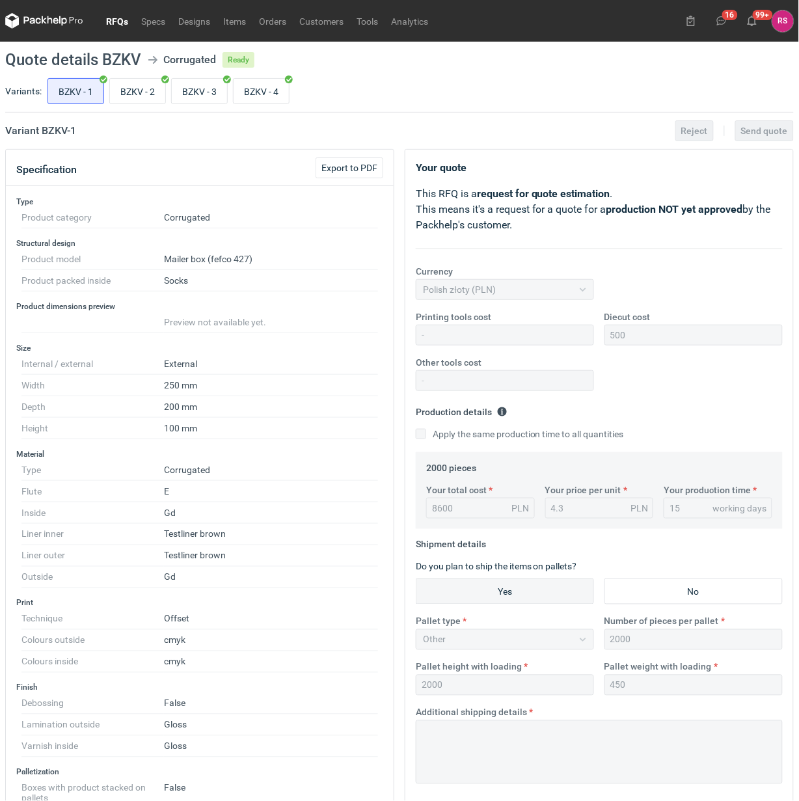
scroll to position [148, 0]
click at [264, 92] on input "BZKV - 4" at bounding box center [260, 91] width 55 height 25
radio input "true"
click at [213, 92] on input "BZKV - 3" at bounding box center [199, 91] width 55 height 25
radio input "true"
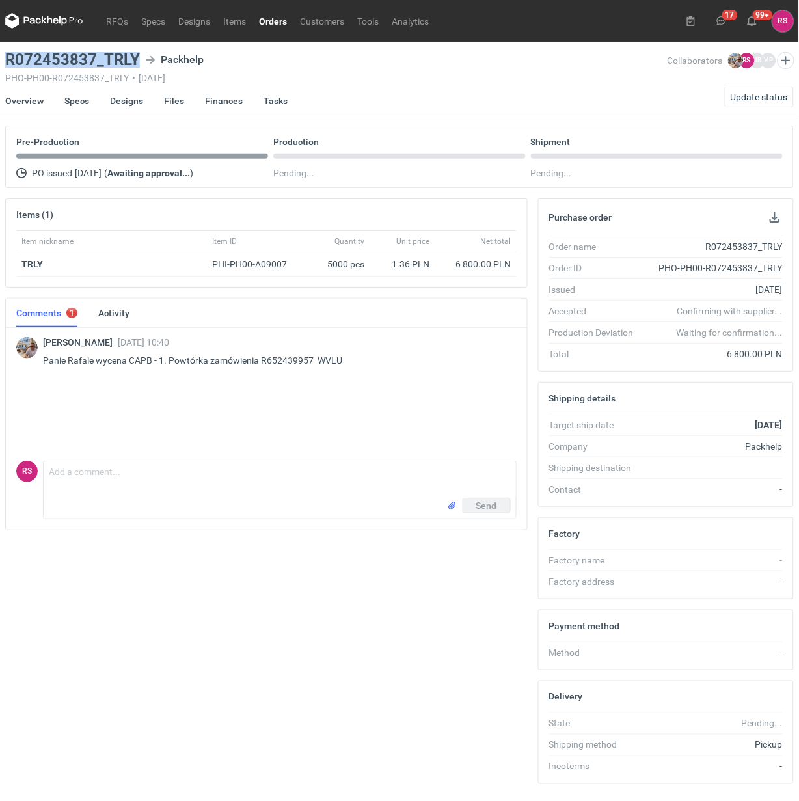
drag, startPoint x: 135, startPoint y: 53, endPoint x: -21, endPoint y: 57, distance: 156.1
click at [0, 57] on html "RFQs Specs Designs Items Orders Customers Tools Analytics 17 99+ [PERSON_NAME] …" at bounding box center [399, 400] width 799 height 801
copy h3 "R072453837_TRLY"
click at [772, 216] on button "button" at bounding box center [775, 217] width 16 height 16
click at [78, 101] on link "Specs" at bounding box center [76, 101] width 25 height 29
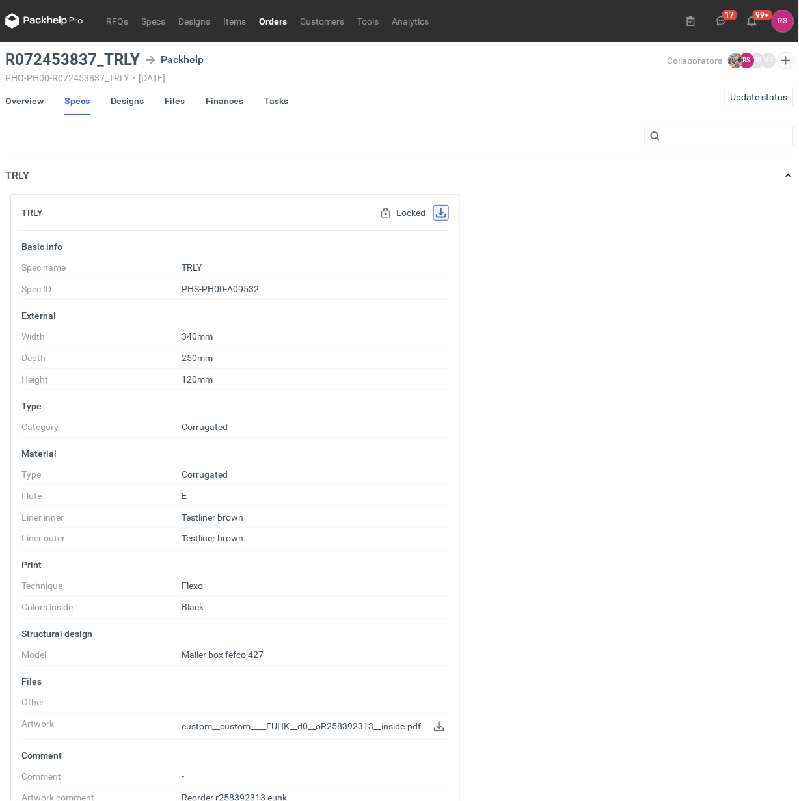
click at [434, 211] on button "button" at bounding box center [441, 213] width 16 height 16
click at [274, 18] on link "Orders" at bounding box center [272, 21] width 41 height 16
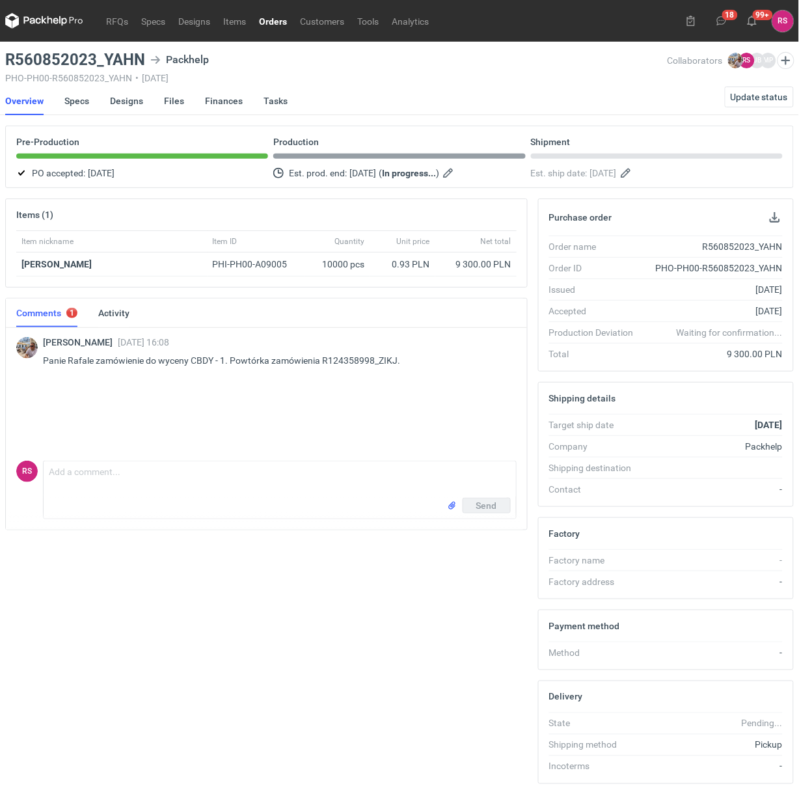
click at [274, 16] on link "Orders" at bounding box center [272, 21] width 41 height 16
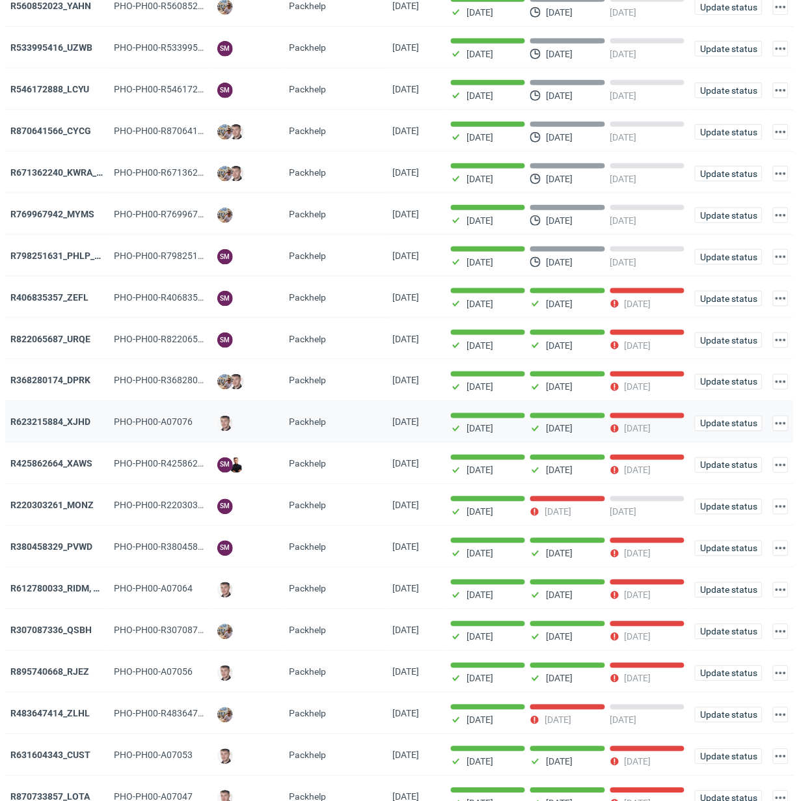
scroll to position [244, 0]
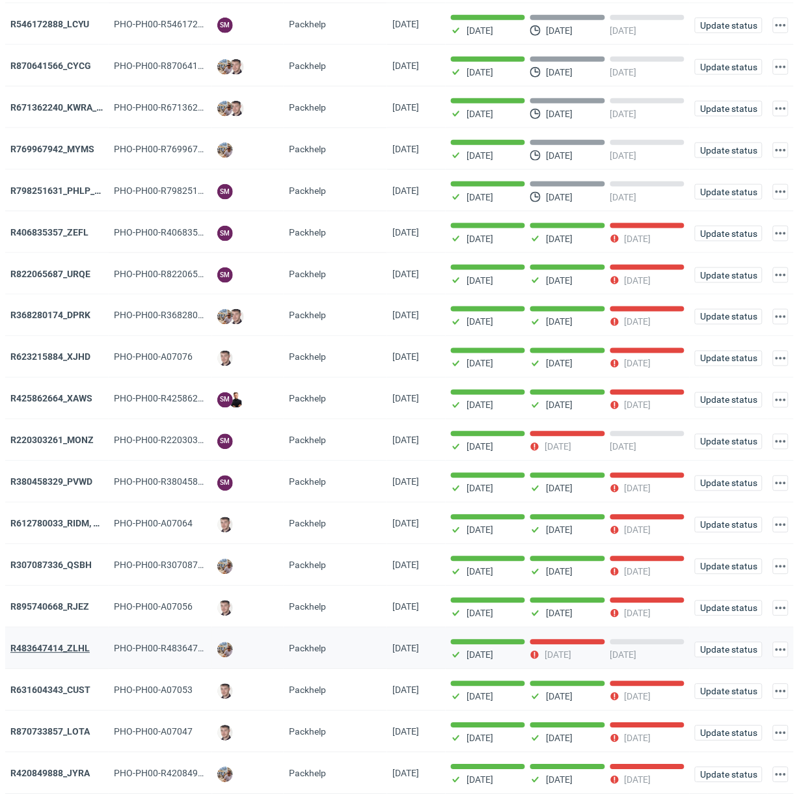
click at [54, 651] on strong "R483647414_ZLHL" at bounding box center [49, 648] width 79 height 10
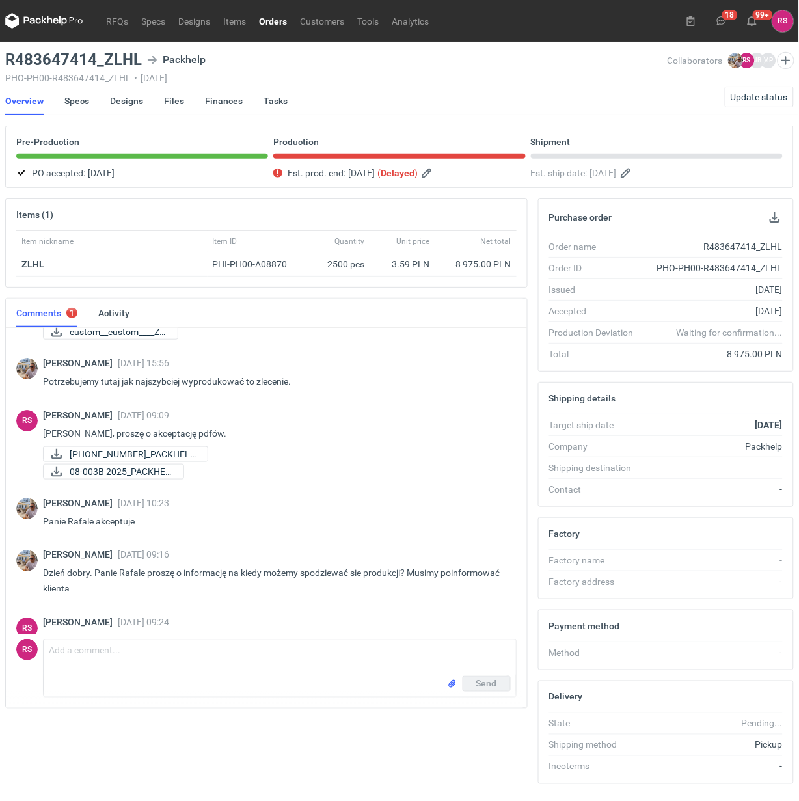
scroll to position [1028, 0]
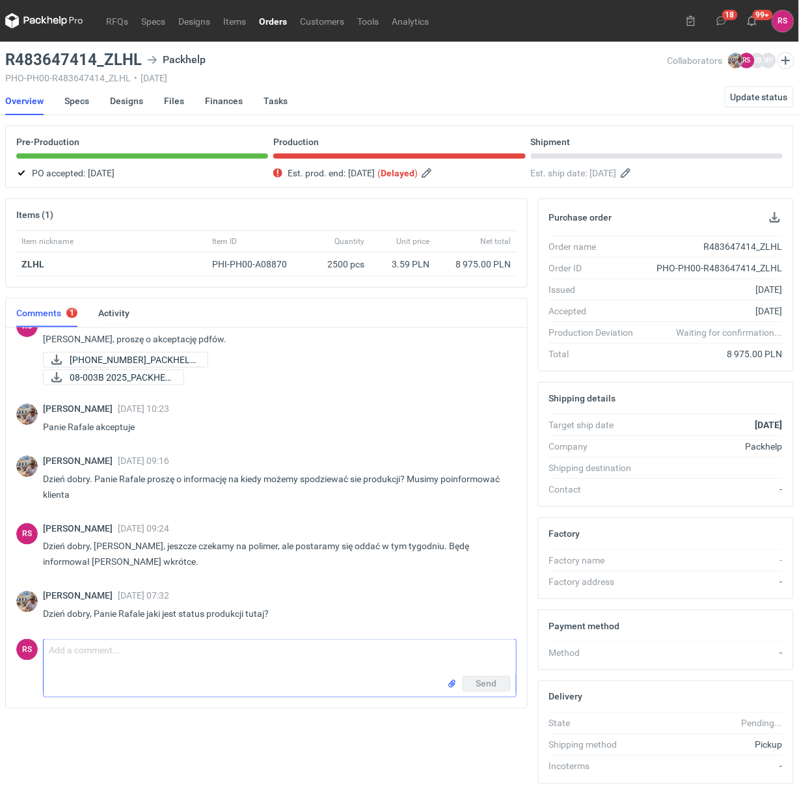
click at [202, 645] on textarea "Comment message" at bounding box center [280, 657] width 472 height 36
click at [212, 657] on textarea "Comment message" at bounding box center [280, 657] width 472 height 36
click at [187, 652] on textarea "Comment message" at bounding box center [280, 657] width 472 height 36
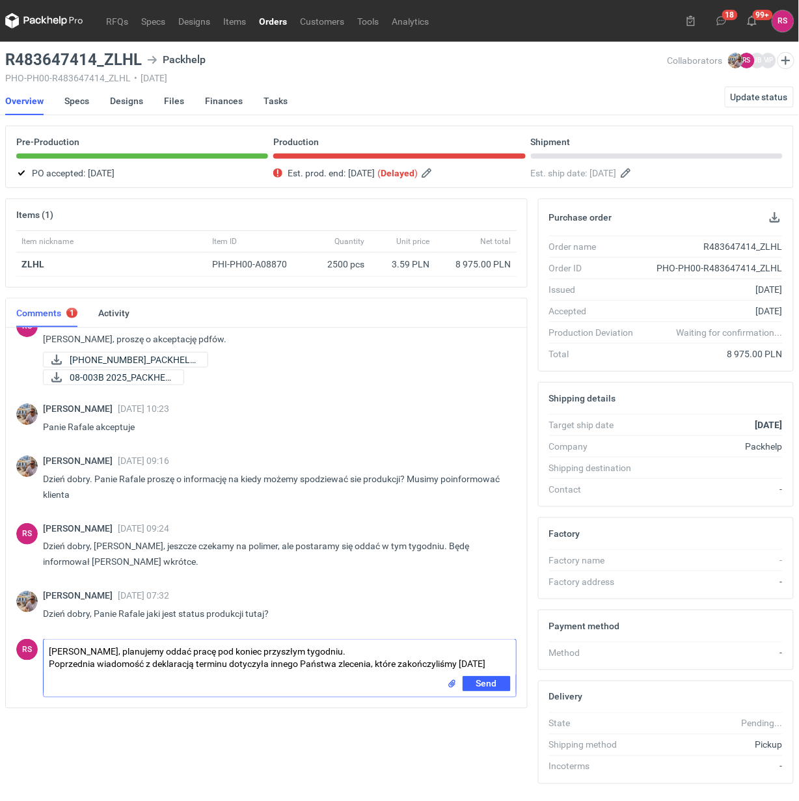
click at [293, 651] on textarea "[PERSON_NAME], planujemy oddać pracę pod koniec przyszłym tygodniu. Poprzednia …" at bounding box center [280, 657] width 472 height 36
click at [330, 651] on textarea "[PERSON_NAME], planujemy oddać pracę pod koniec przyszłego tygodniu. Poprzednia…" at bounding box center [280, 657] width 472 height 36
click at [499, 667] on textarea "[PERSON_NAME], planujemy oddać pracę pod koniec przyszłego tygodnia. Poprzednia…" at bounding box center [280, 657] width 472 height 36
drag, startPoint x: 337, startPoint y: 664, endPoint x: 447, endPoint y: 669, distance: 110.0
click at [339, 664] on textarea "[PERSON_NAME], planujemy oddać pracę pod koniec przyszłego tygodnia. Poprzednia…" at bounding box center [280, 661] width 472 height 45
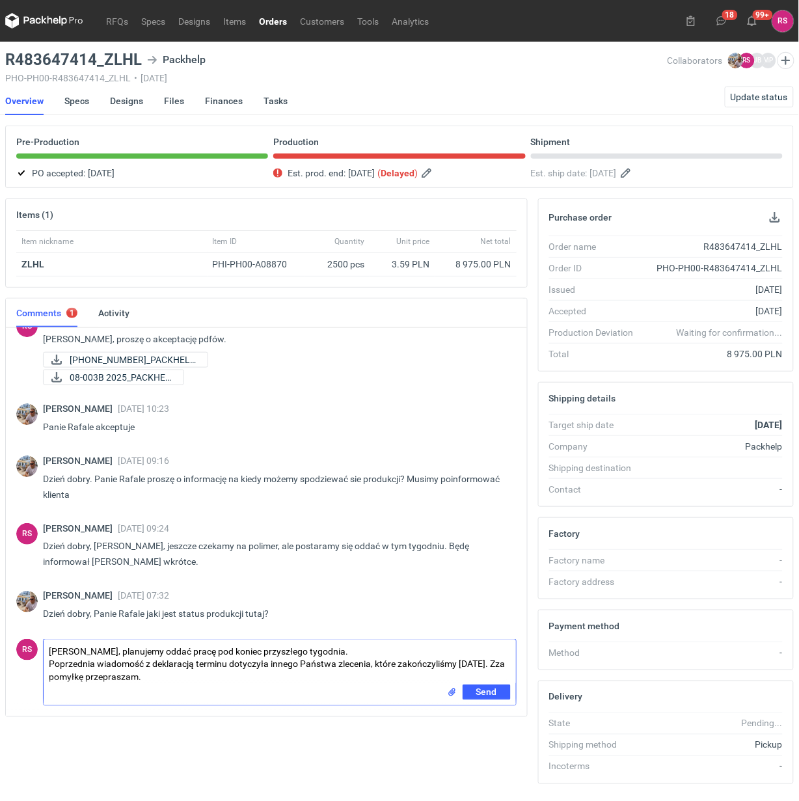
click at [369, 665] on textarea "[PERSON_NAME], planujemy oddać pracę pod koniec przyszłego tygodnia. Poprzednia…" at bounding box center [280, 661] width 472 height 45
click at [85, 676] on textarea "[PERSON_NAME], planujemy oddać pracę pod koniec przyszłego tygodnia. Poprzednia…" at bounding box center [280, 661] width 472 height 45
click at [202, 677] on textarea "[PERSON_NAME], planujemy oddać pracę pod koniec przyszłego tygodnia. Poprzednia…" at bounding box center [280, 661] width 472 height 45
type textarea "[PERSON_NAME], planujemy oddać pracę pod koniec przyszłego tygodnia. Poprzednia…"
click at [485, 691] on span "Send" at bounding box center [486, 691] width 21 height 9
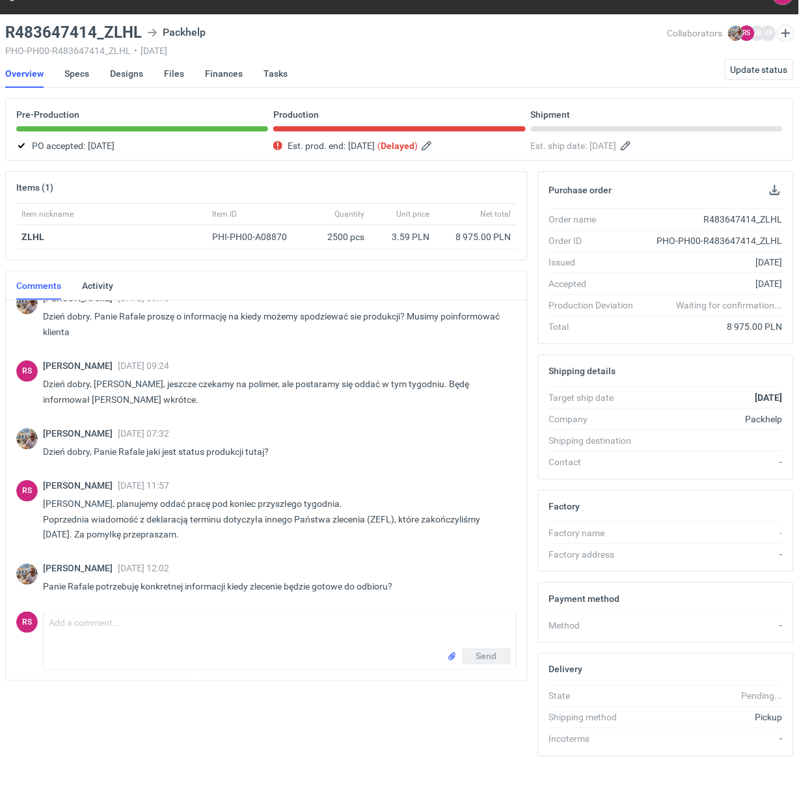
scroll to position [42, 0]
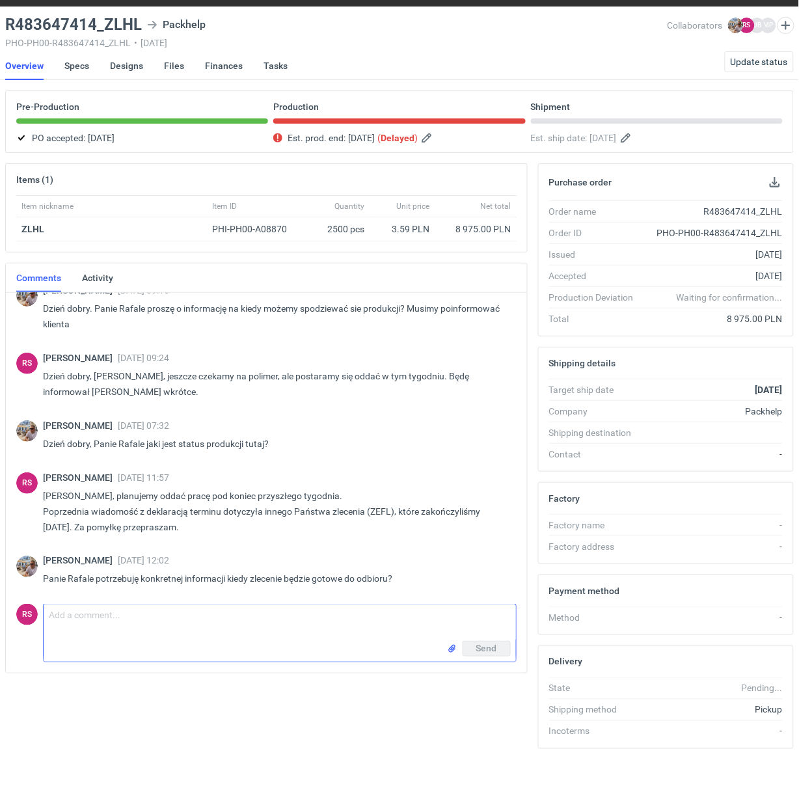
click at [211, 609] on textarea "Comment message" at bounding box center [280, 622] width 472 height 36
click at [147, 616] on textarea "Comment message" at bounding box center [280, 622] width 472 height 36
type textarea "[PERSON_NAME], będzie 11-12.09."
click at [486, 644] on span "Send" at bounding box center [486, 648] width 21 height 9
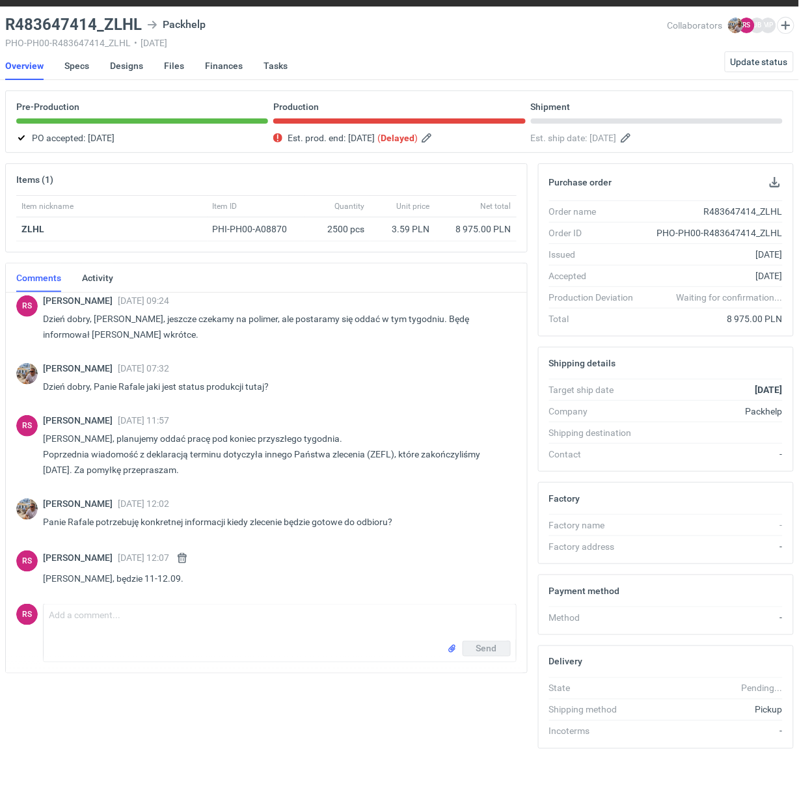
scroll to position [1215, 0]
